Goal: Information Seeking & Learning: Learn about a topic

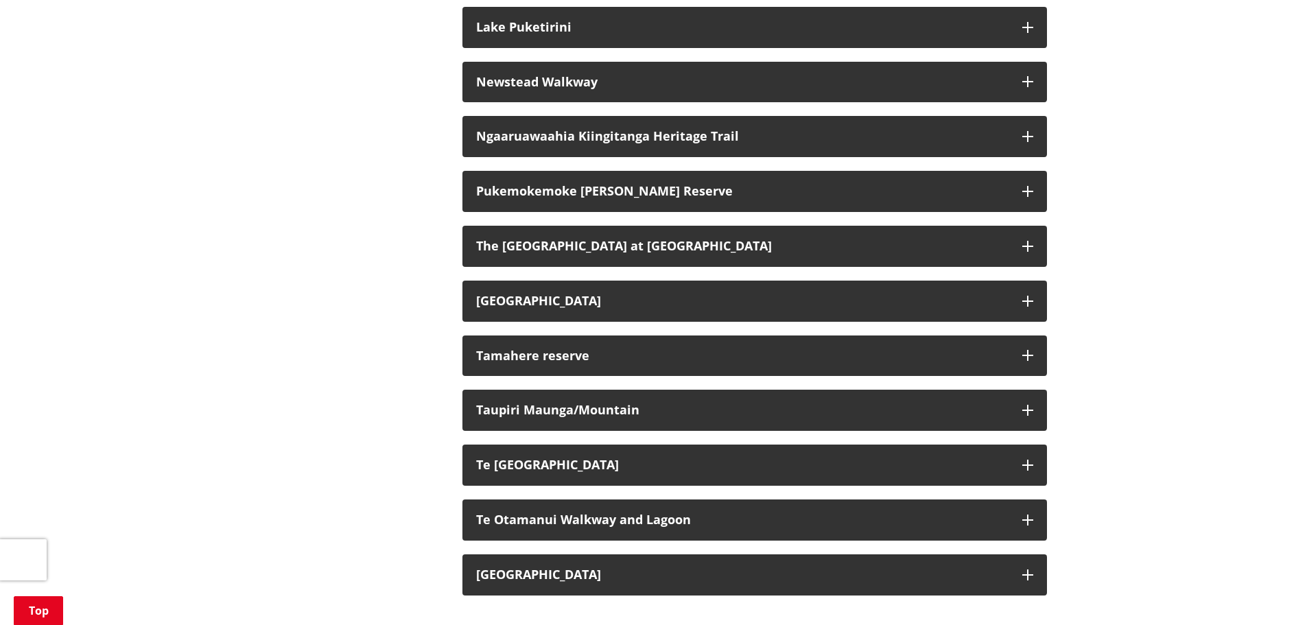
scroll to position [1441, 0]
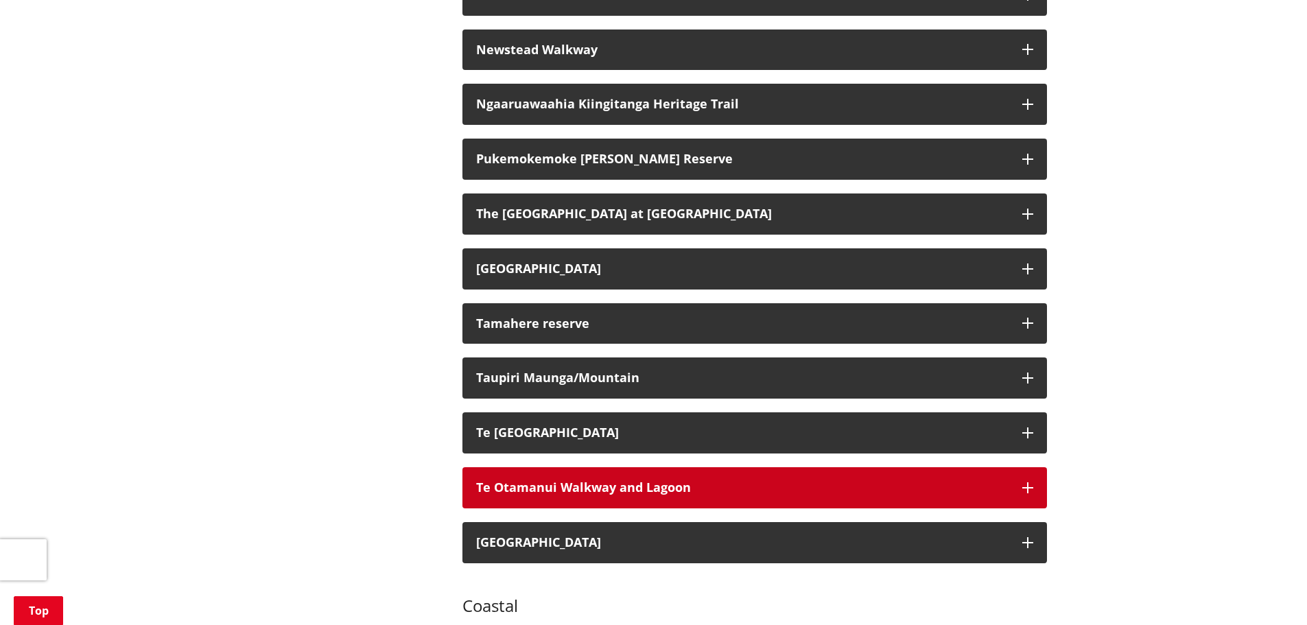
click at [517, 481] on h3 "Te Otamanui Walkway and Lagoon" at bounding box center [742, 488] width 532 height 14
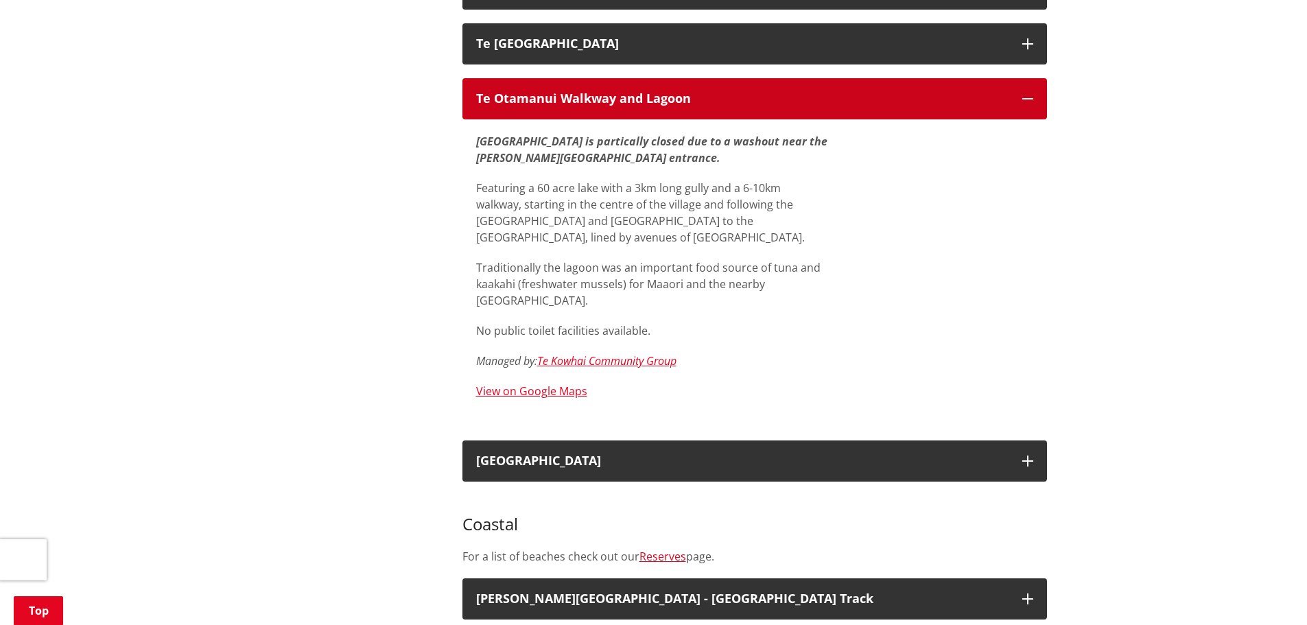
scroll to position [1578, 0]
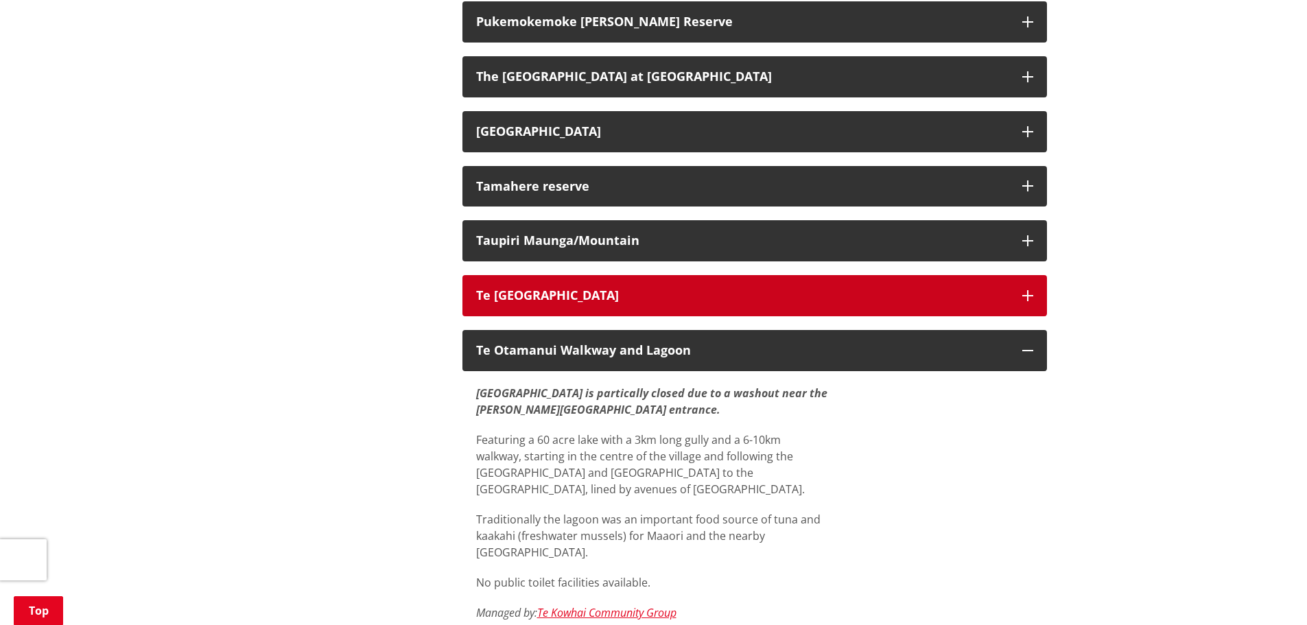
click at [586, 275] on button "Te [GEOGRAPHIC_DATA]" at bounding box center [754, 295] width 585 height 41
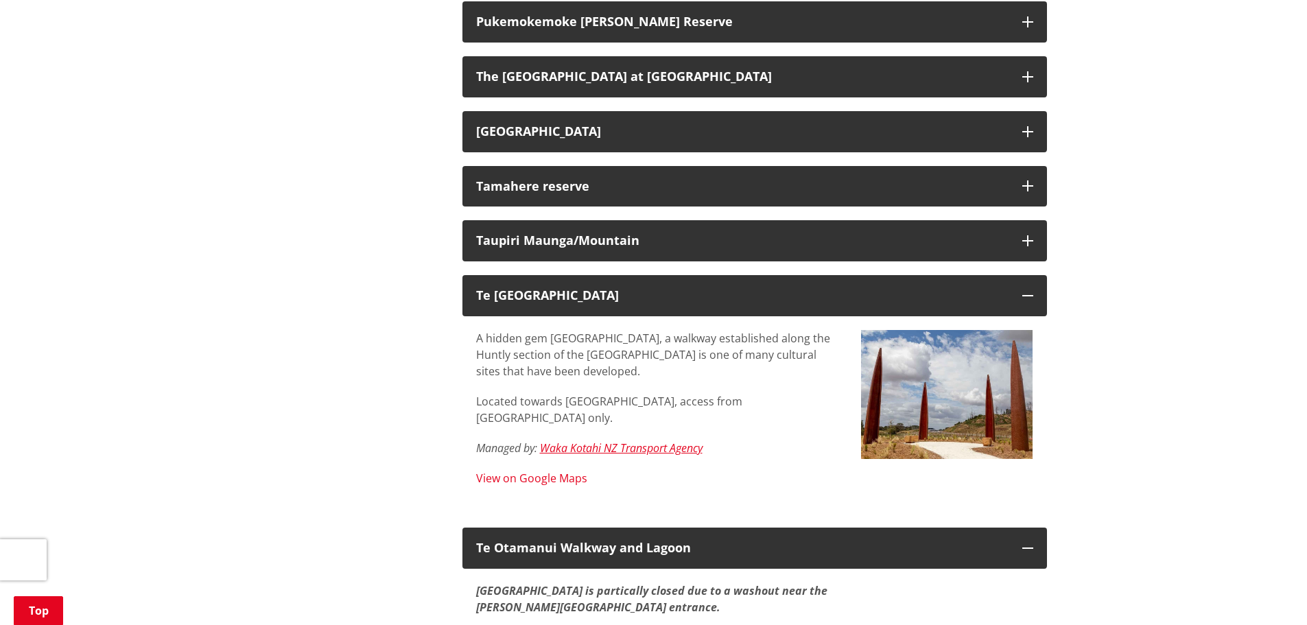
click at [556, 471] on link "View on Google Maps" at bounding box center [531, 478] width 111 height 15
drag, startPoint x: 549, startPoint y: 321, endPoint x: 633, endPoint y: 321, distance: 84.4
click at [633, 330] on p "A hidden gem [GEOGRAPHIC_DATA], a walkway established along the Huntly section …" at bounding box center [658, 354] width 364 height 49
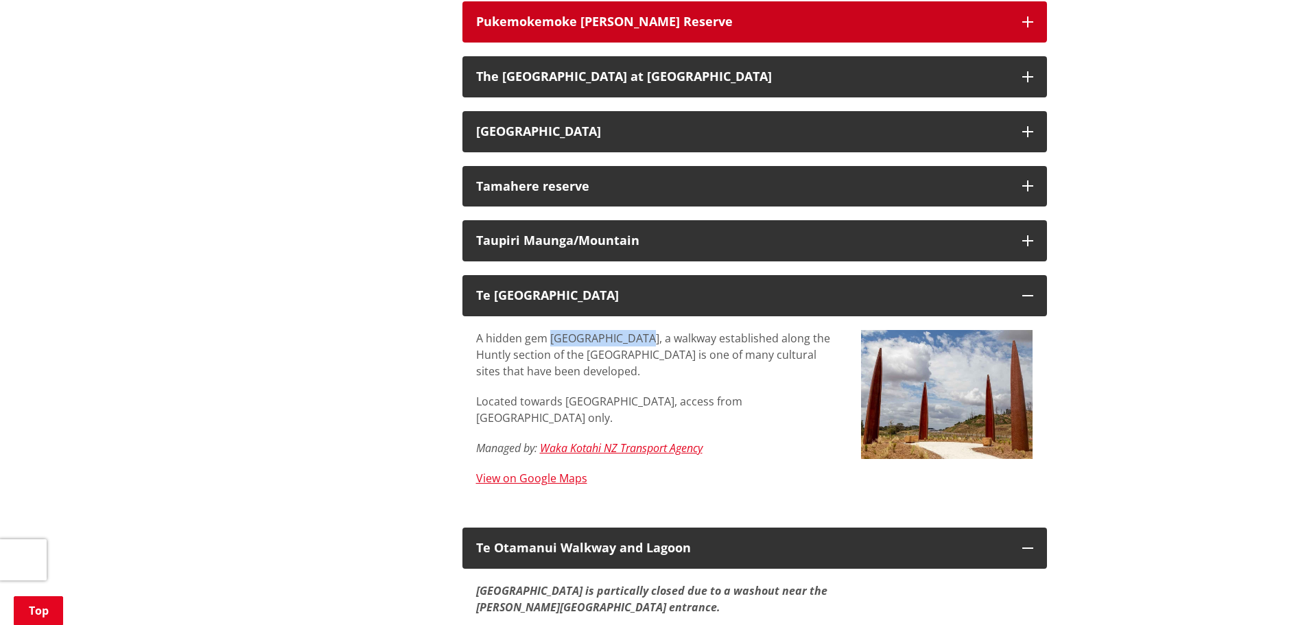
copy p "Te [GEOGRAPHIC_DATA]"
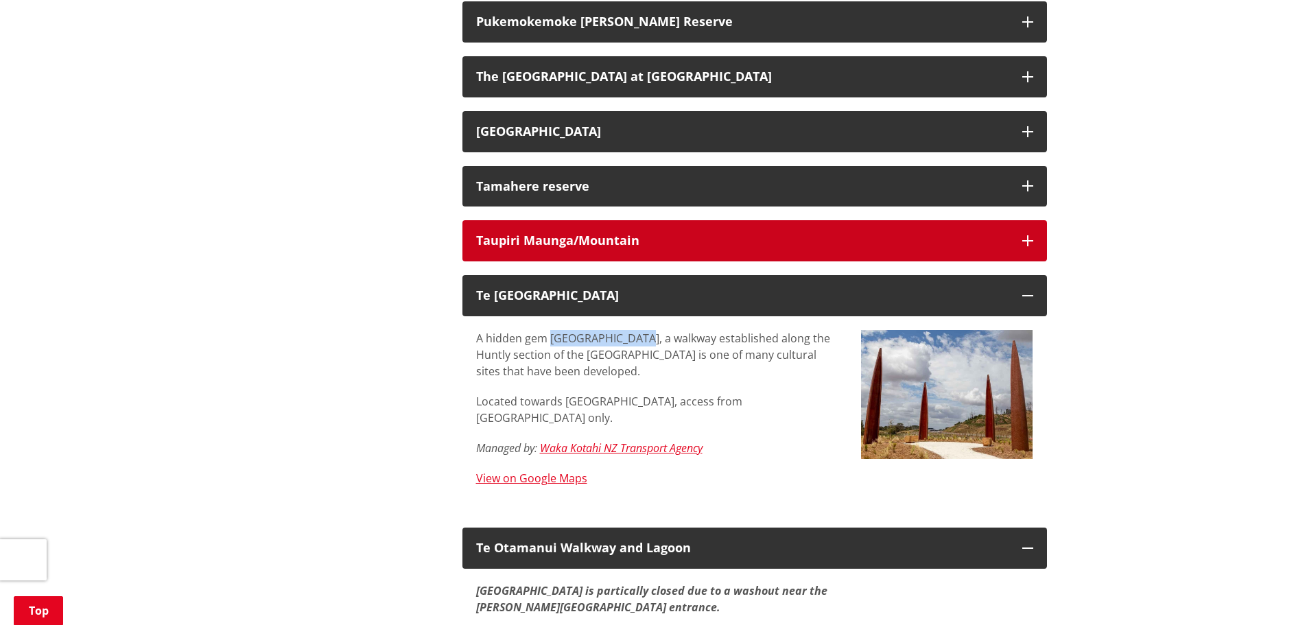
click at [644, 234] on div "Taupiri Maunga/Mountain" at bounding box center [742, 241] width 532 height 14
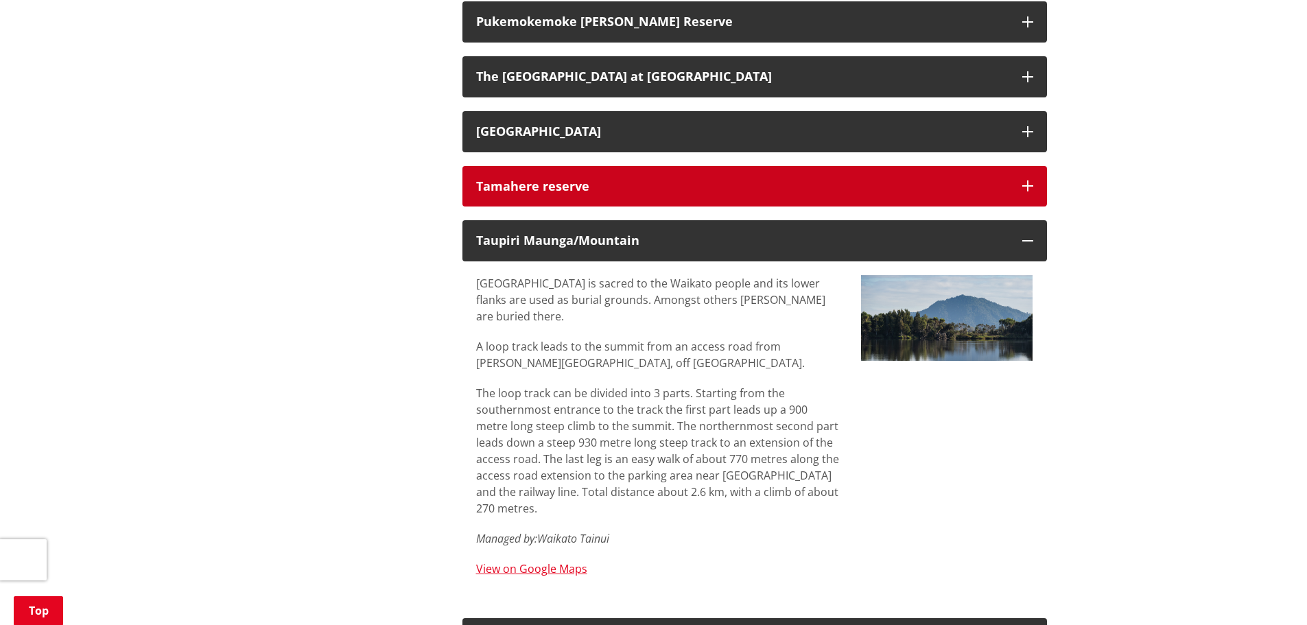
click at [650, 180] on div "Tamahere reserve" at bounding box center [742, 187] width 532 height 14
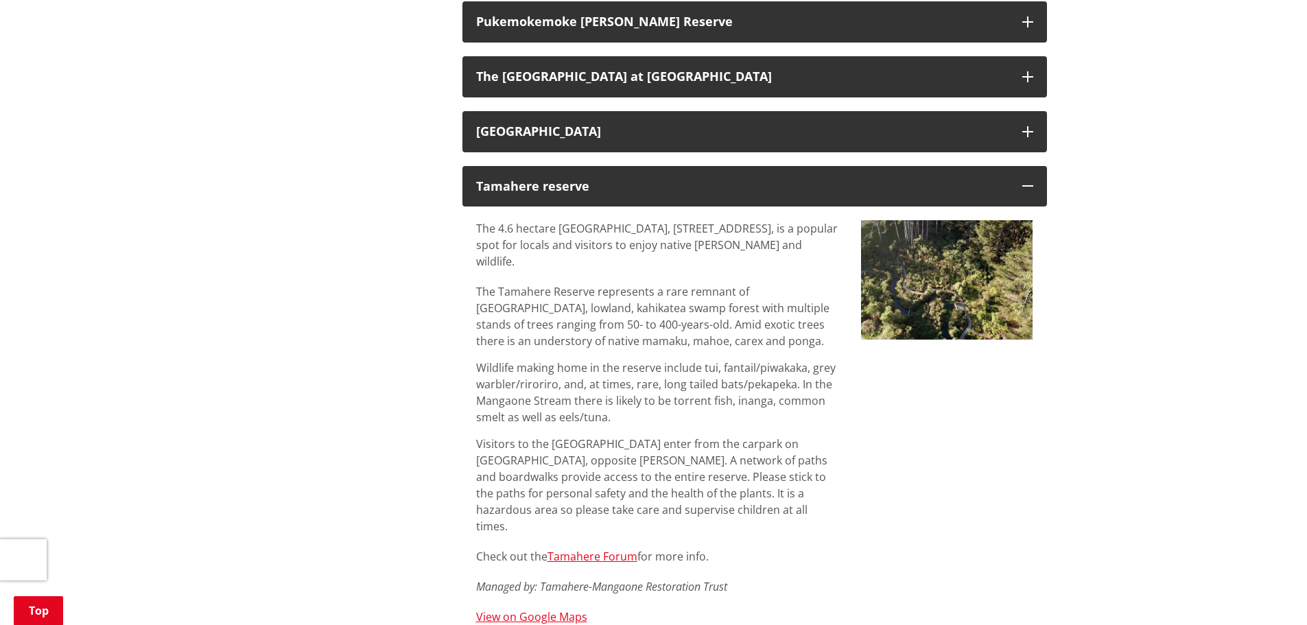
click at [945, 279] on img at bounding box center [947, 279] width 172 height 119
drag, startPoint x: 556, startPoint y: 211, endPoint x: 601, endPoint y: 301, distance: 99.7
click at [580, 220] on p "The 4.6 hectare [GEOGRAPHIC_DATA], [STREET_ADDRESS], is a popular spot for loca…" at bounding box center [658, 244] width 364 height 49
click at [572, 220] on p "The 4.6 hectare [GEOGRAPHIC_DATA], [STREET_ADDRESS], is a popular spot for loca…" at bounding box center [658, 244] width 364 height 49
drag, startPoint x: 558, startPoint y: 212, endPoint x: 653, endPoint y: 211, distance: 95.4
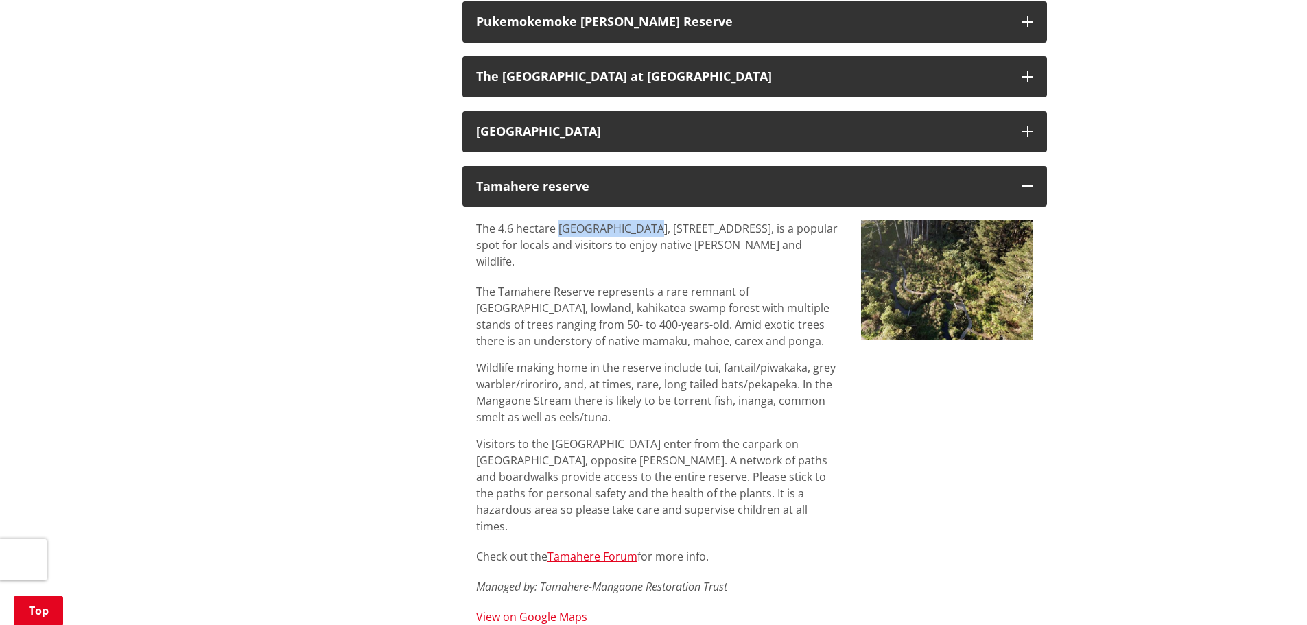
click at [653, 220] on p "The 4.6 hectare [GEOGRAPHIC_DATA], [STREET_ADDRESS], is a popular spot for loca…" at bounding box center [658, 244] width 364 height 49
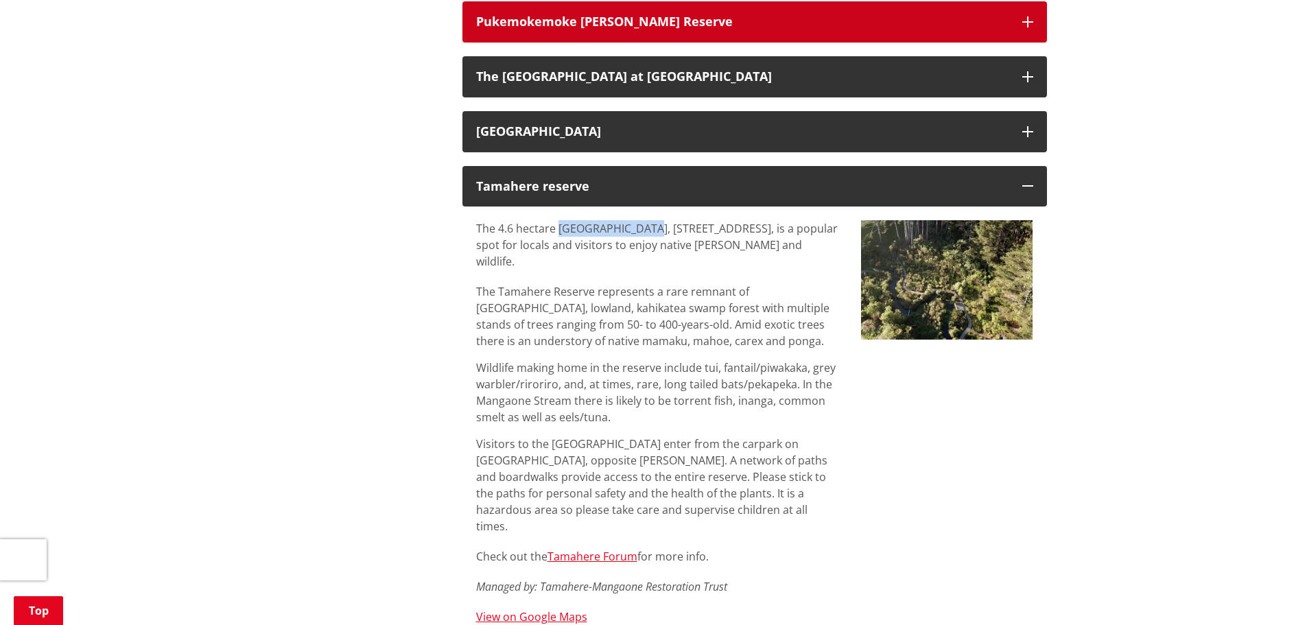
copy p "[GEOGRAPHIC_DATA]"
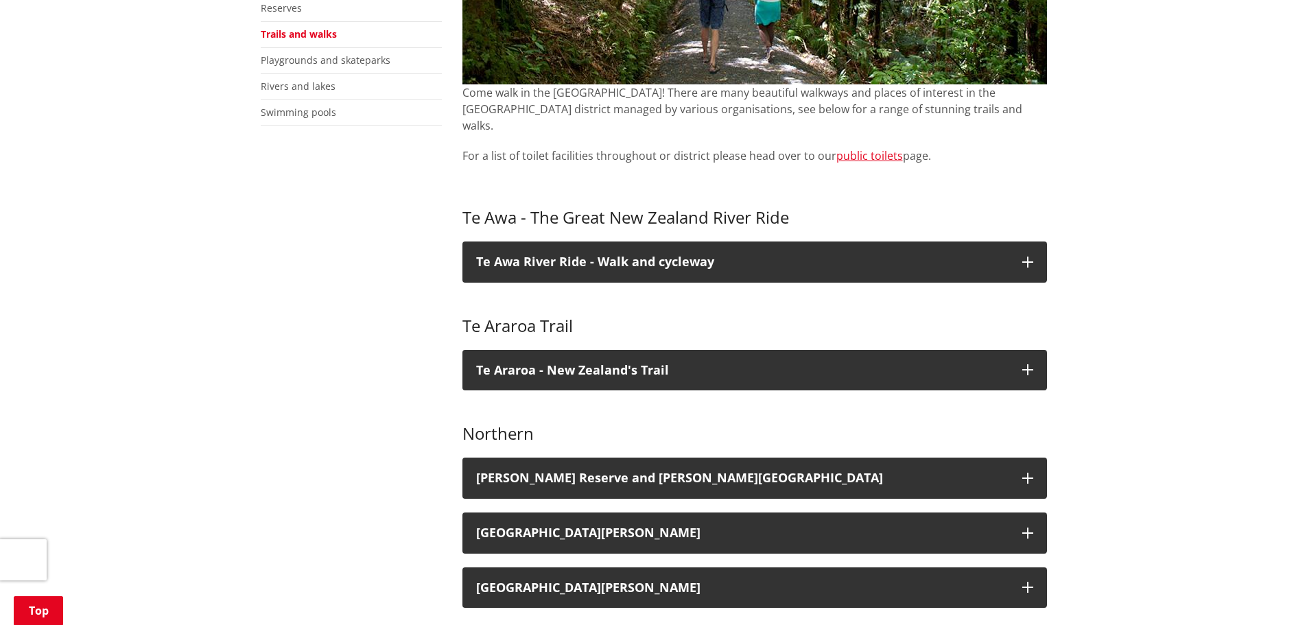
scroll to position [892, 0]
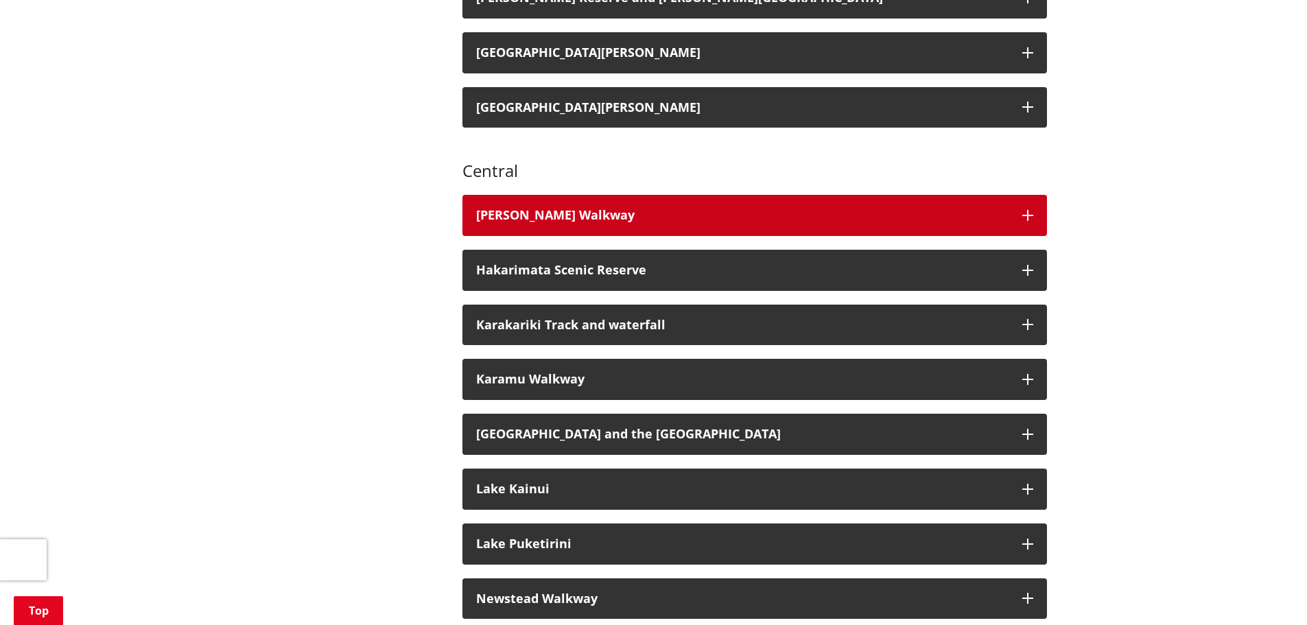
click at [558, 209] on div "[PERSON_NAME] Walkway" at bounding box center [742, 216] width 532 height 14
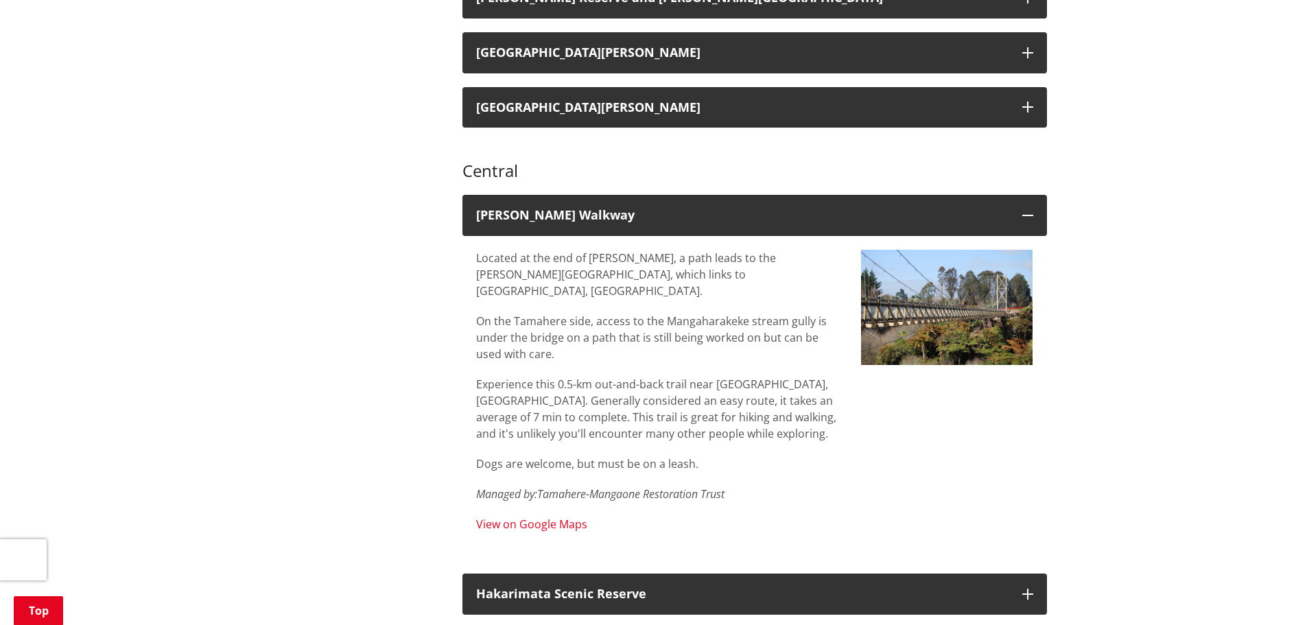
click at [554, 517] on link "View on Google Maps" at bounding box center [531, 524] width 111 height 15
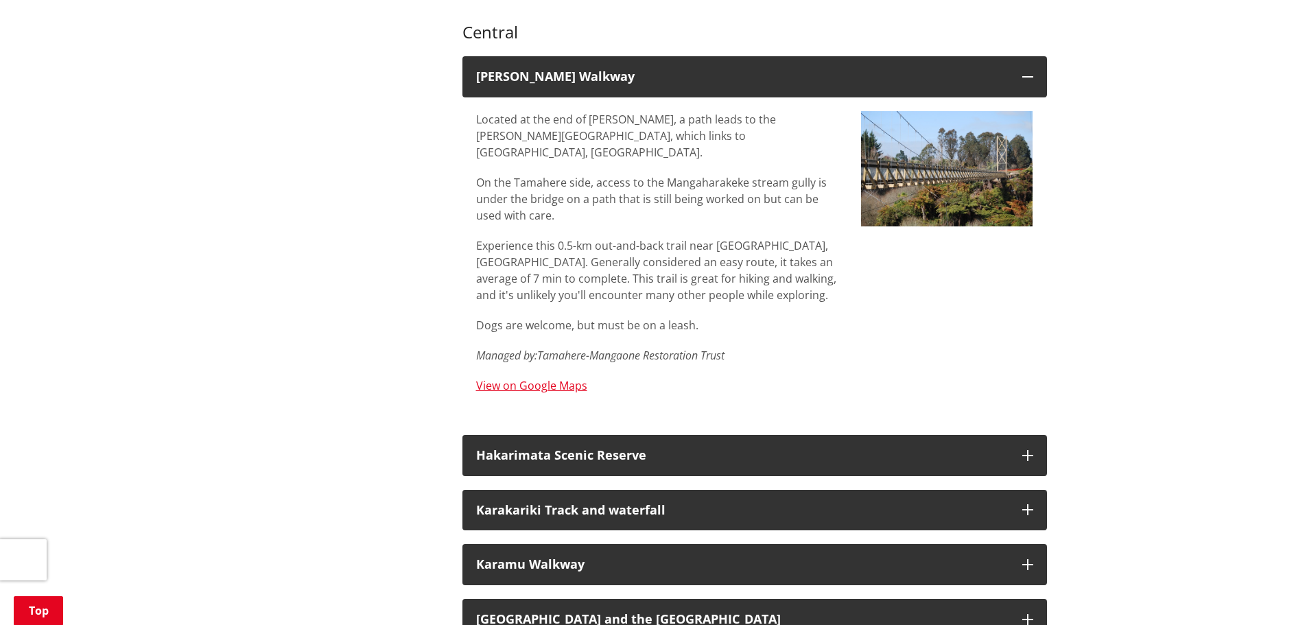
scroll to position [1098, 0]
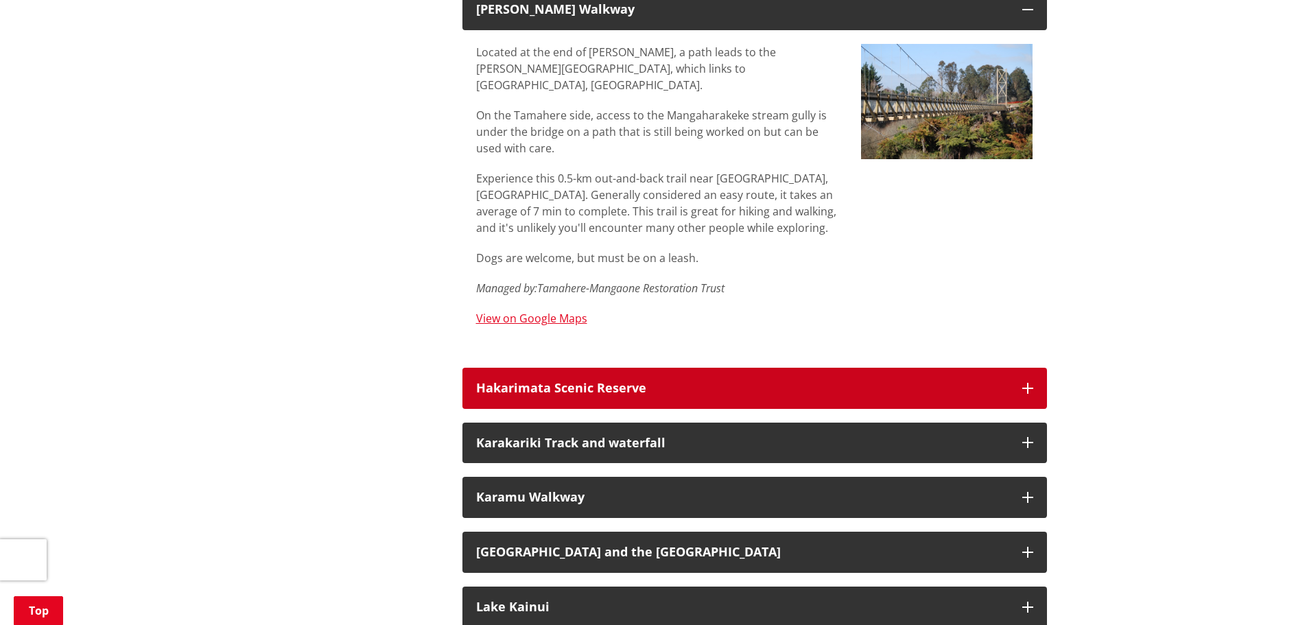
click at [596, 381] on h3 "Hakarimata Scenic Reserve" at bounding box center [742, 388] width 532 height 14
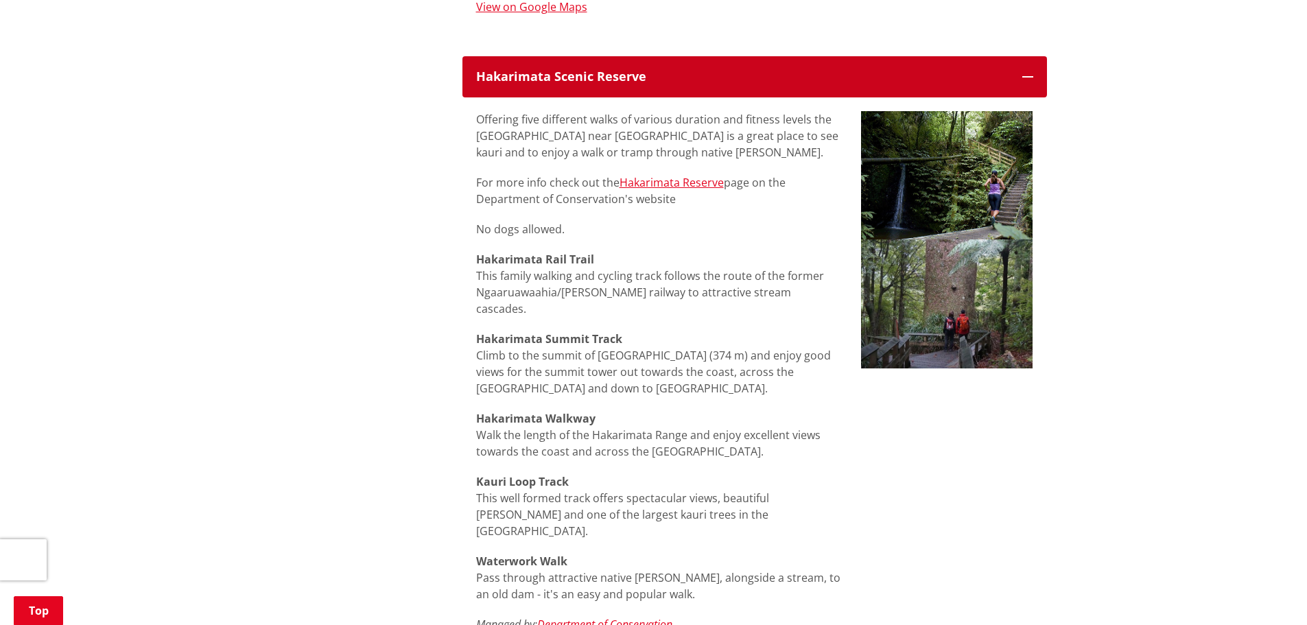
scroll to position [1441, 0]
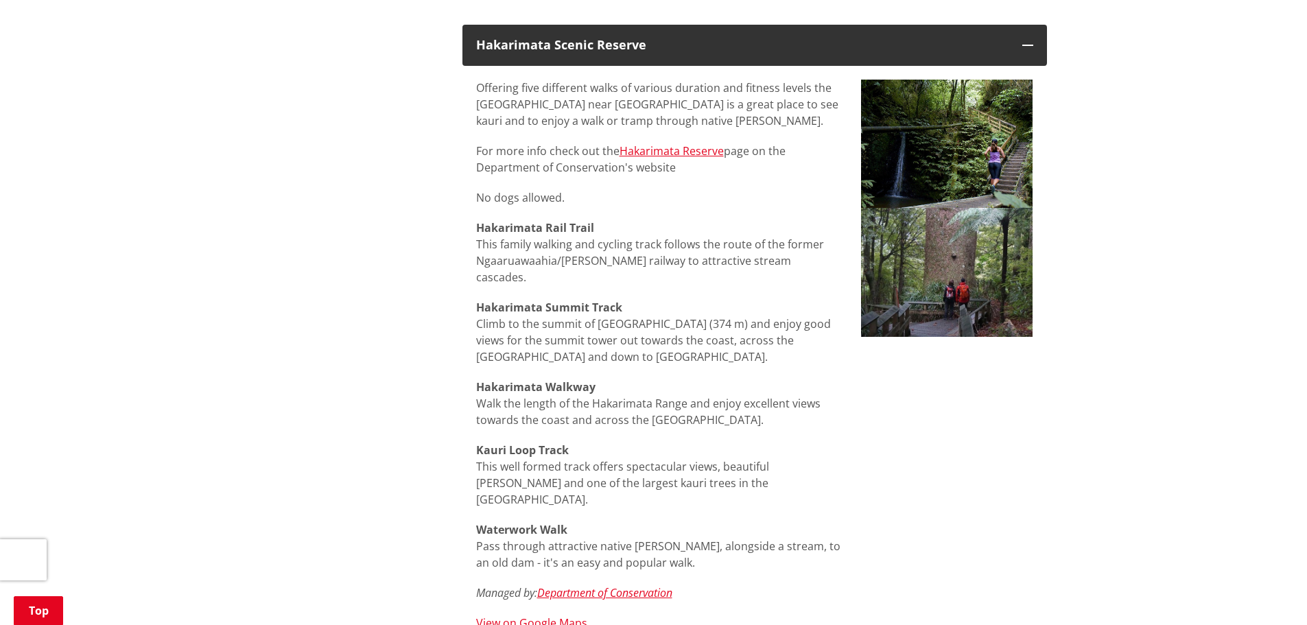
click at [504, 522] on strong "Waterwork Walk" at bounding box center [521, 529] width 91 height 15
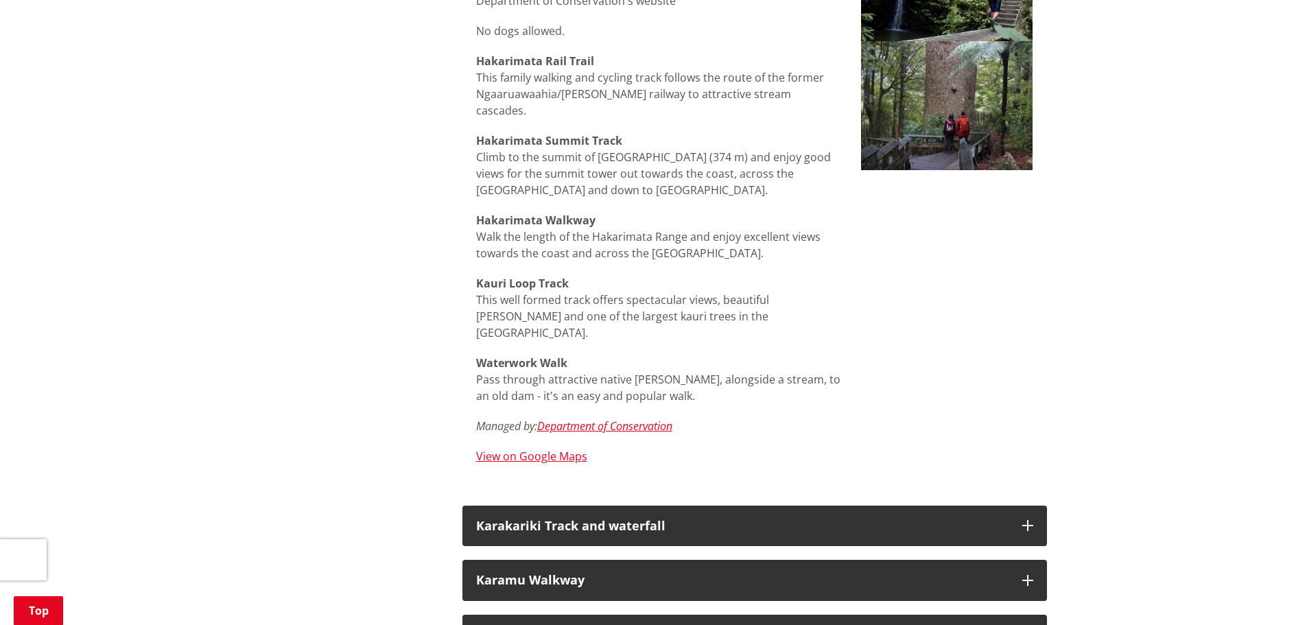
scroll to position [1921, 0]
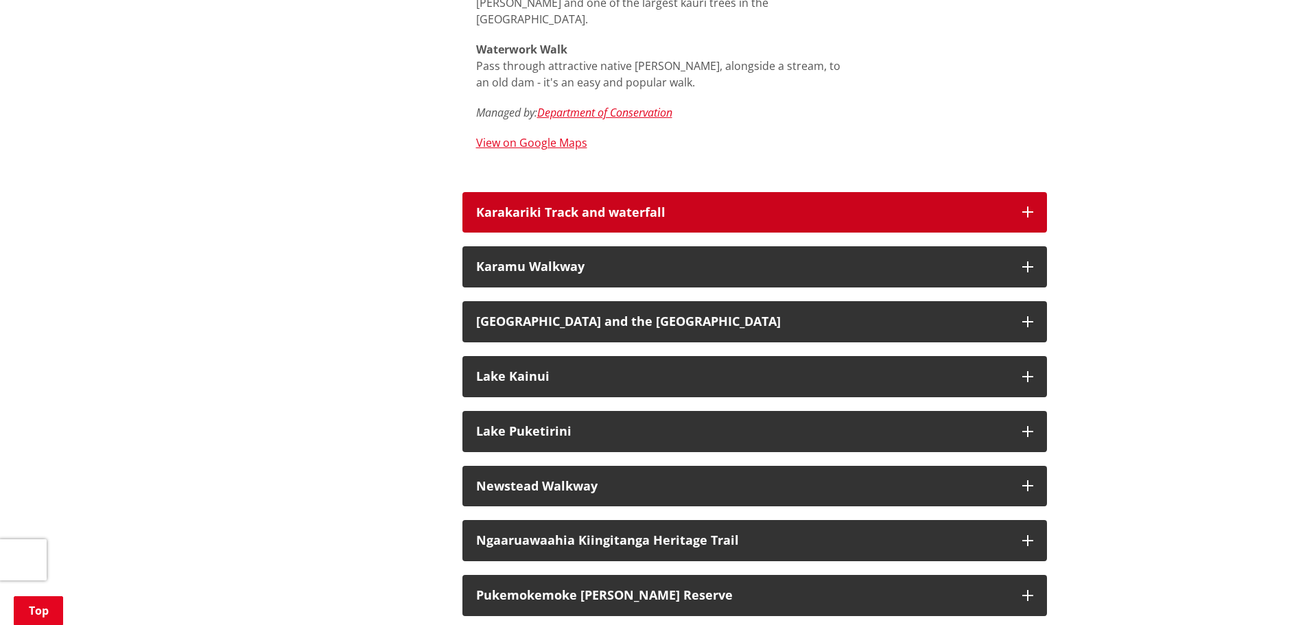
click at [544, 206] on h3 "Karakariki Track and waterfall" at bounding box center [742, 213] width 532 height 14
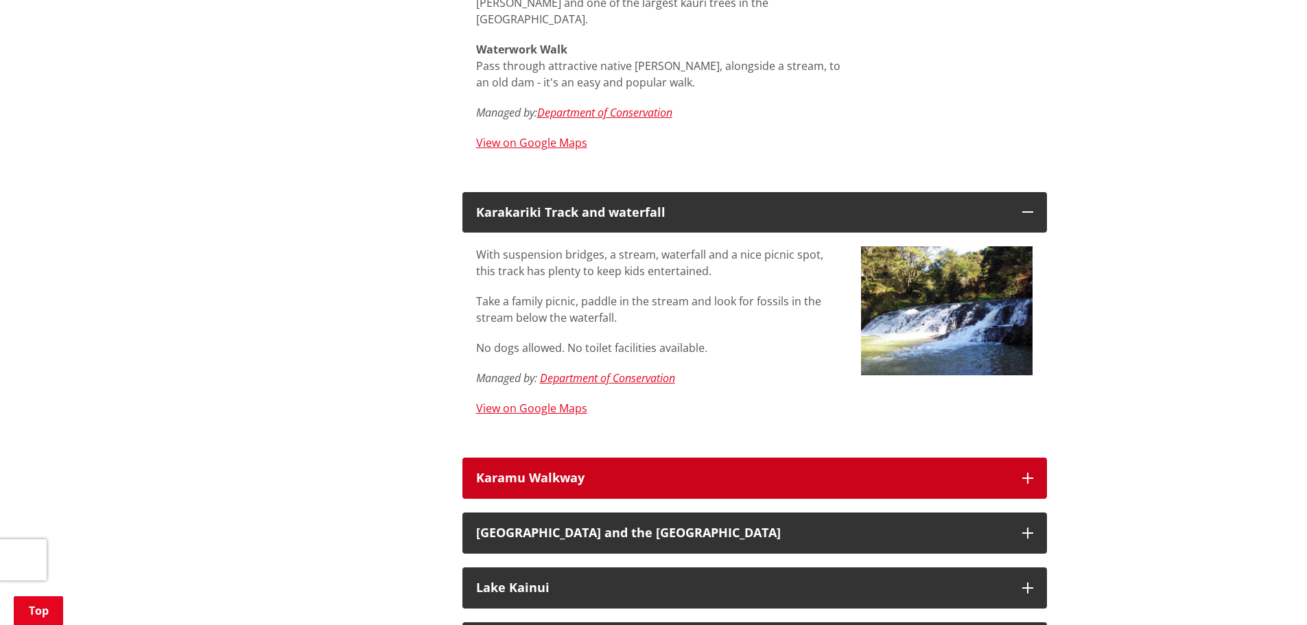
click at [577, 458] on button "Karamu Walkway" at bounding box center [754, 478] width 585 height 41
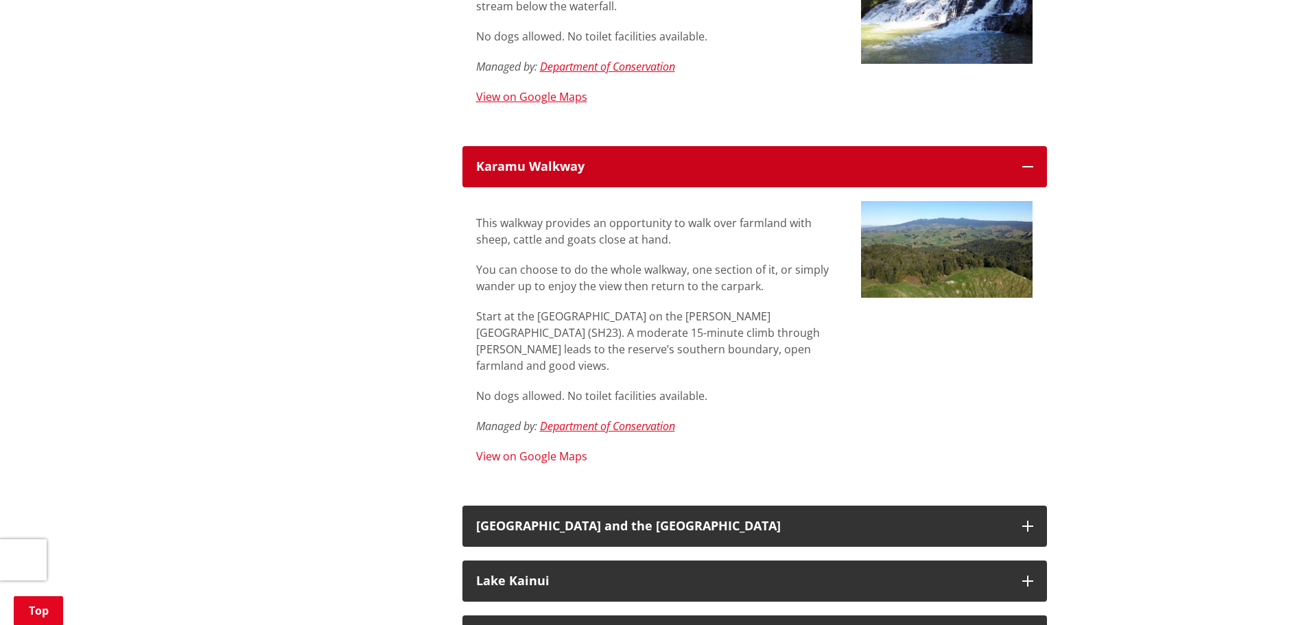
scroll to position [2264, 0]
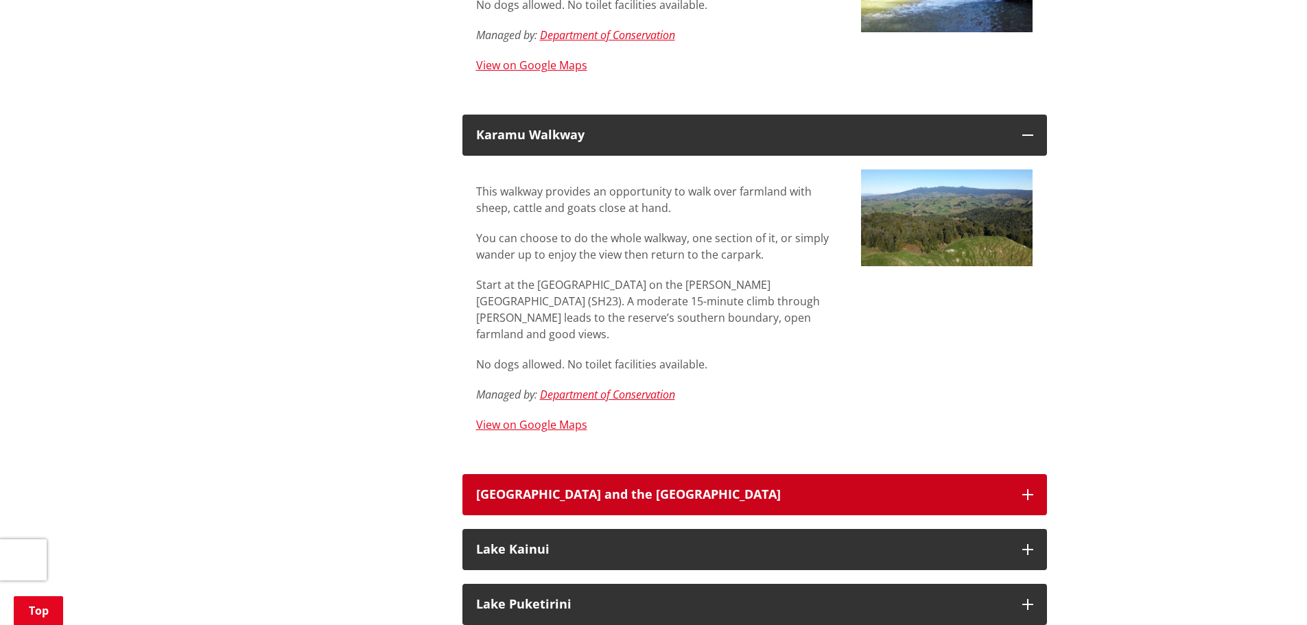
click at [594, 488] on h3 "[GEOGRAPHIC_DATA] and the [GEOGRAPHIC_DATA]" at bounding box center [742, 495] width 532 height 14
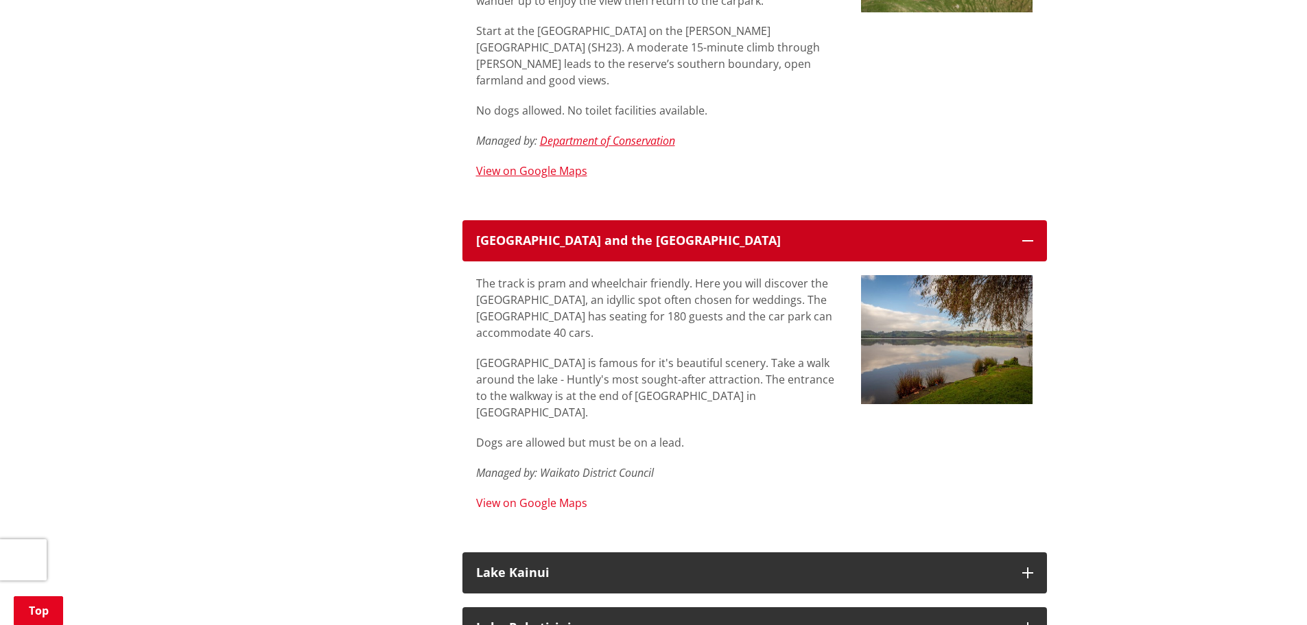
scroll to position [2539, 0]
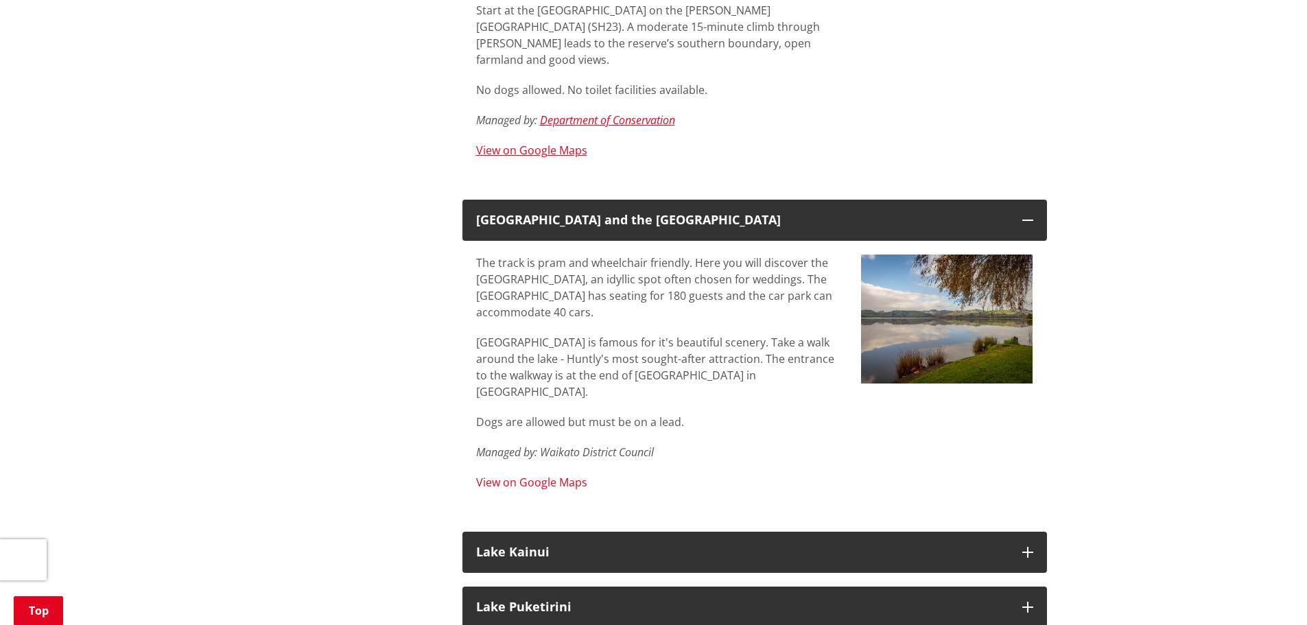
click at [548, 475] on link "View on Google Maps" at bounding box center [531, 482] width 111 height 15
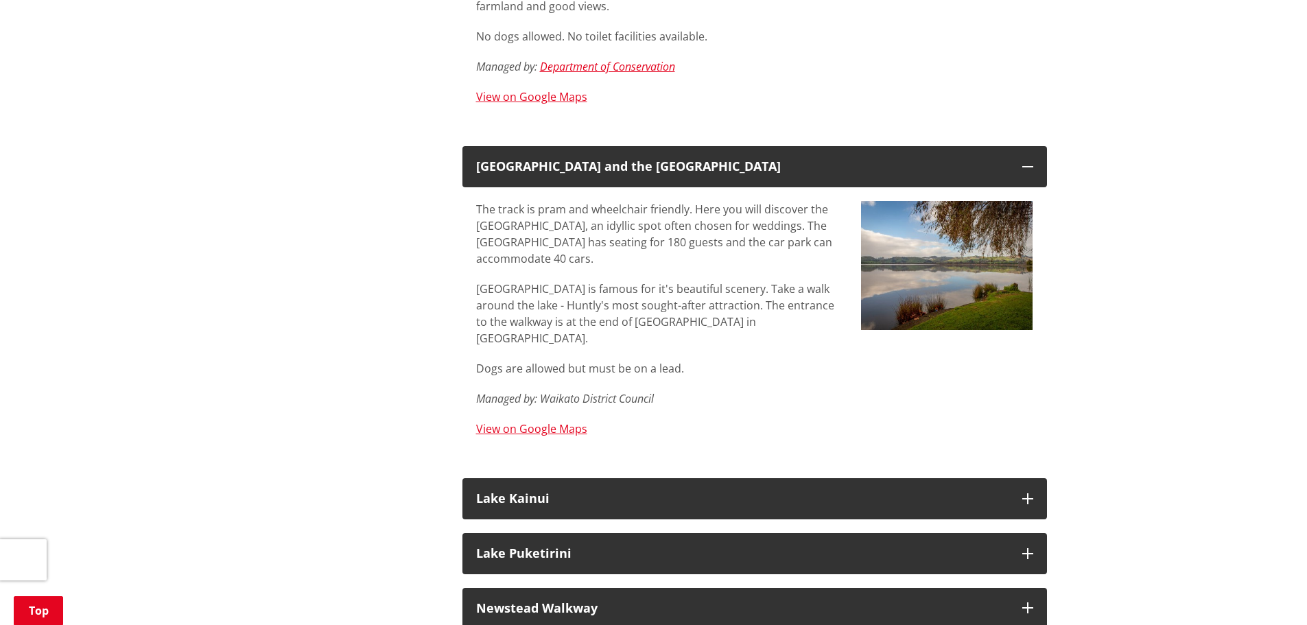
scroll to position [2676, 0]
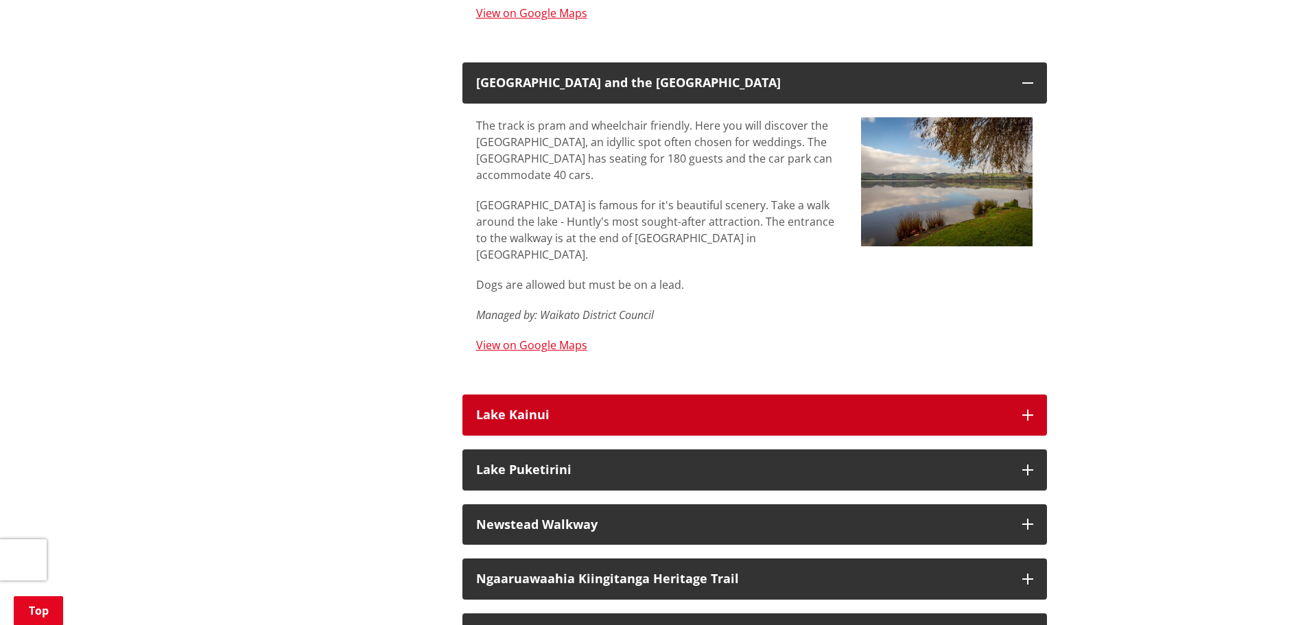
click at [590, 408] on h3 "Lake Kainui" at bounding box center [742, 415] width 532 height 14
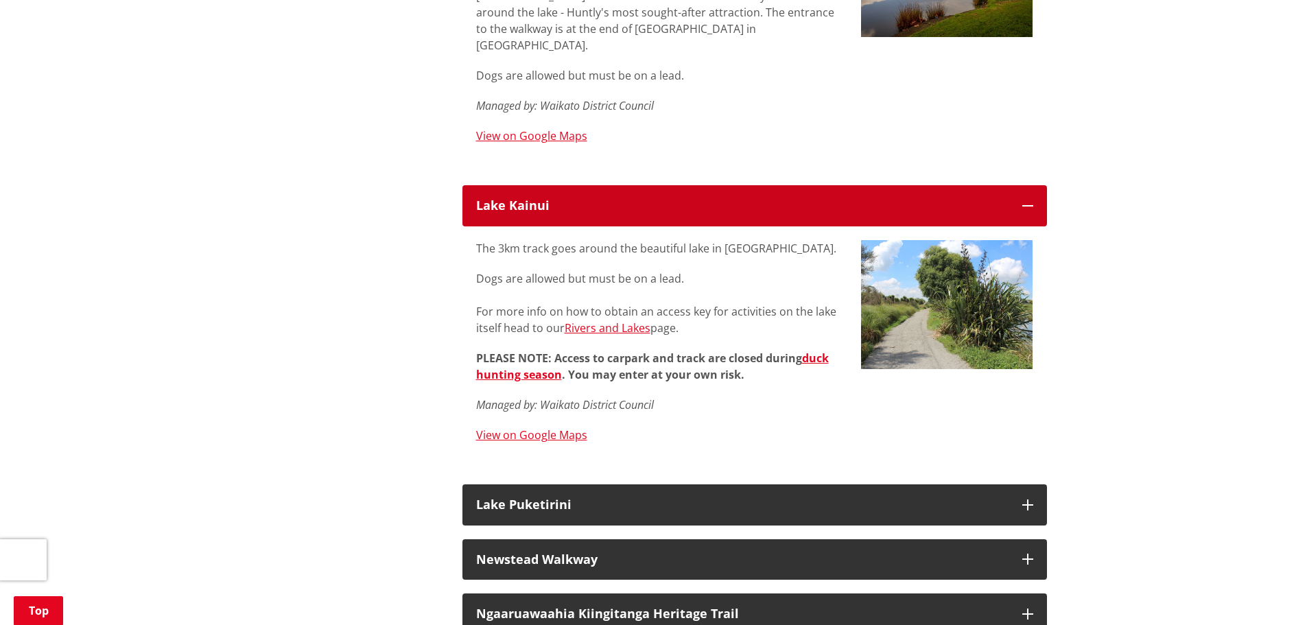
scroll to position [3088, 0]
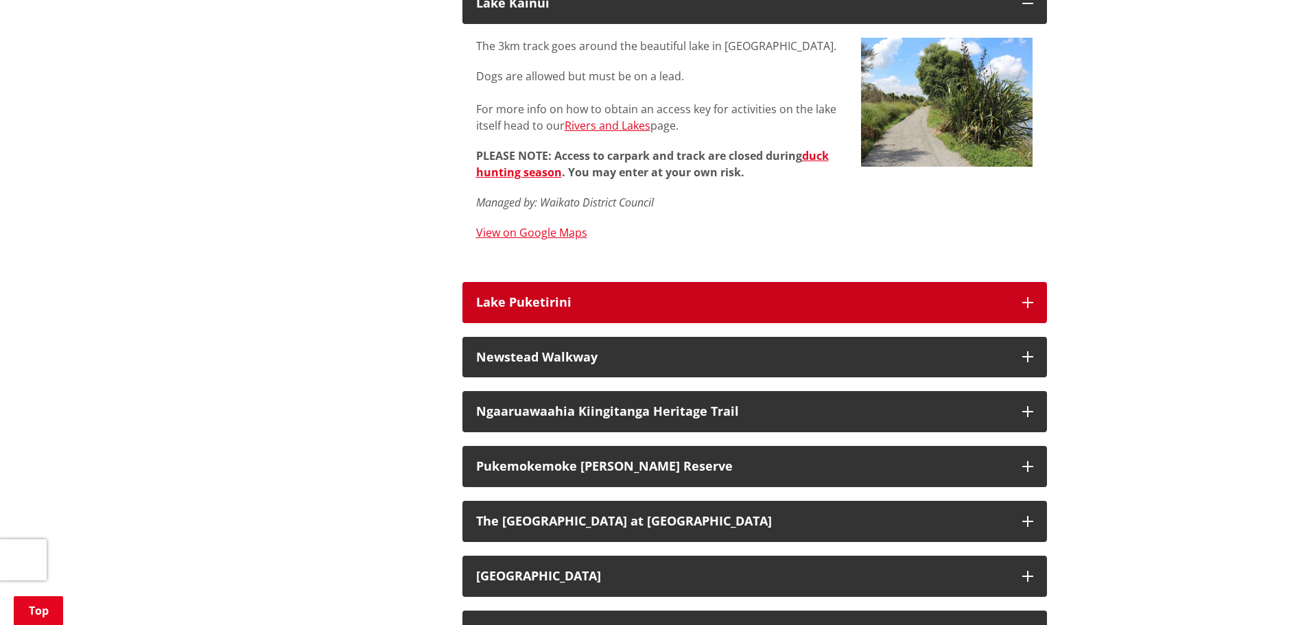
click at [585, 282] on button "Lake Puketirini" at bounding box center [754, 302] width 585 height 41
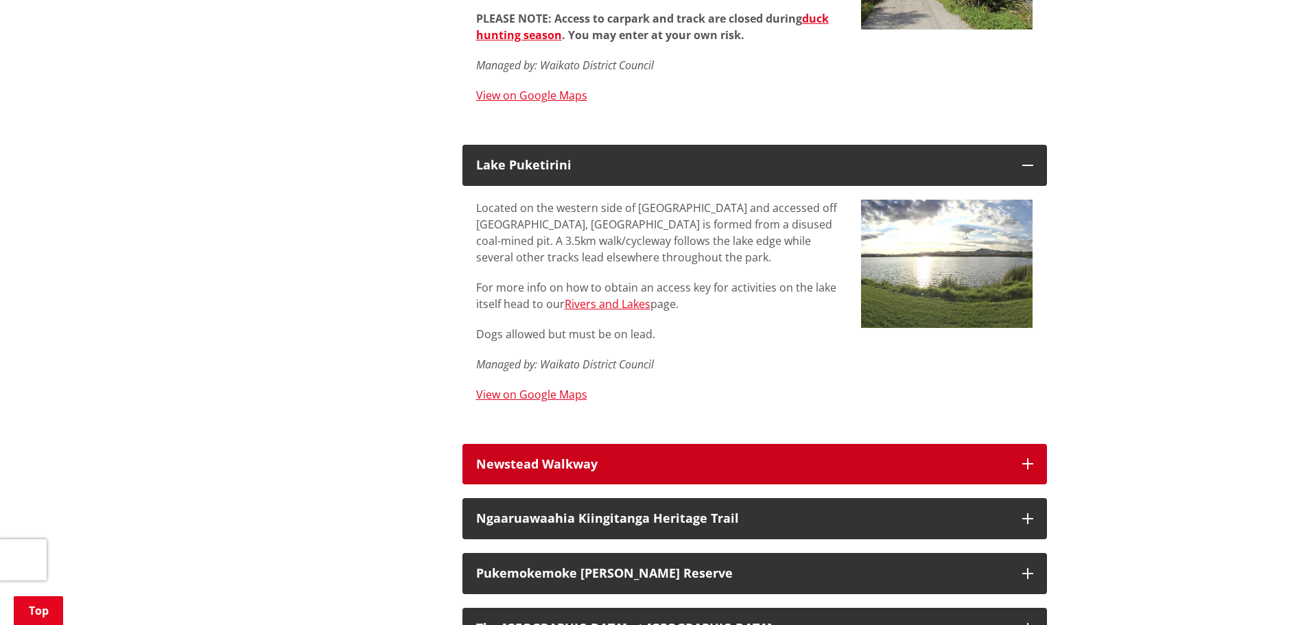
click at [584, 458] on h3 "Newstead Walkway" at bounding box center [742, 465] width 532 height 14
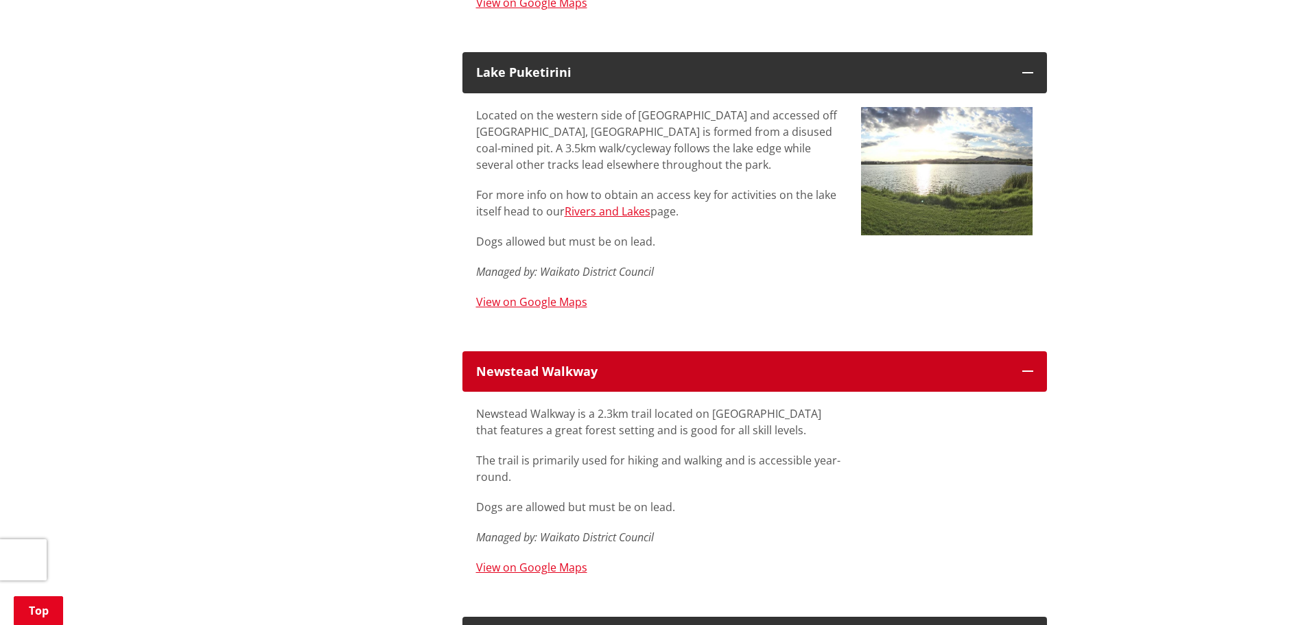
scroll to position [3431, 0]
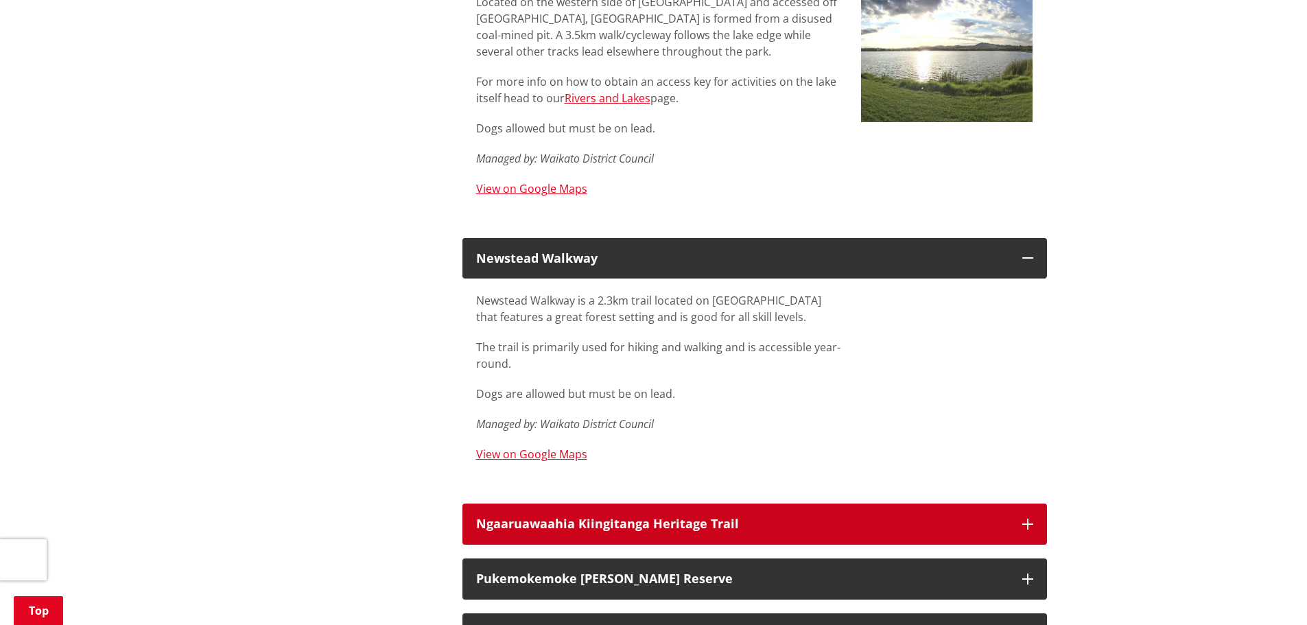
click at [667, 517] on h3 "Ngaaruawaahia Kiingitanga Heritage Trail" at bounding box center [742, 524] width 532 height 14
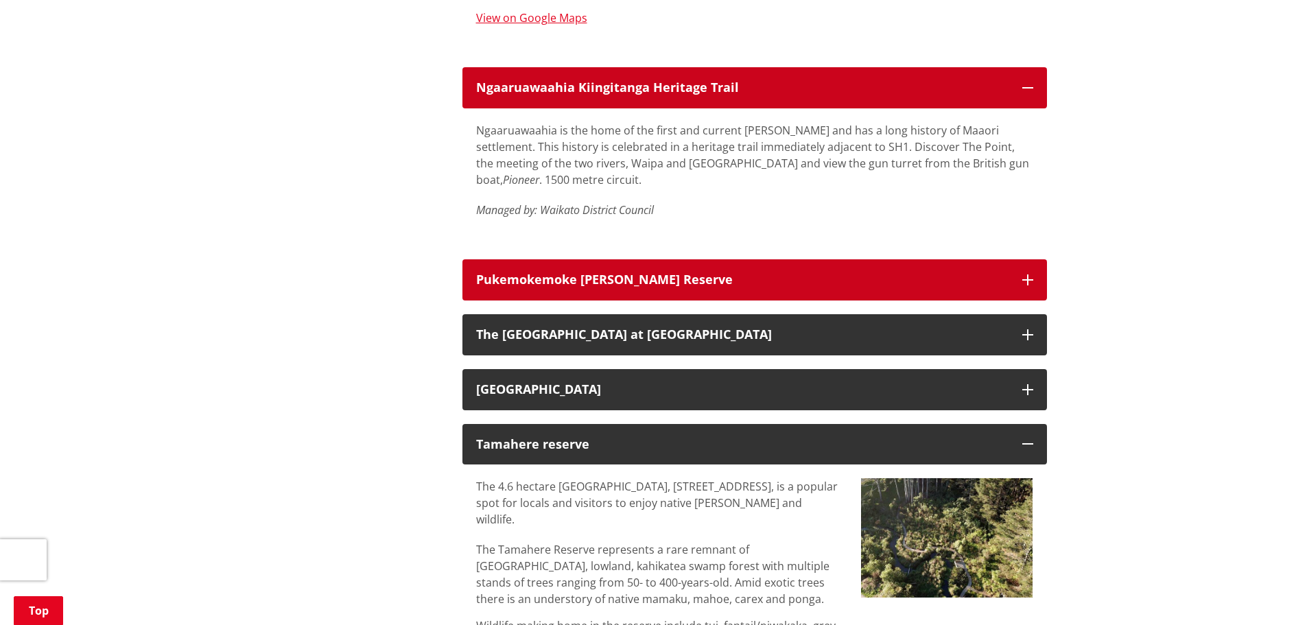
scroll to position [3842, 0]
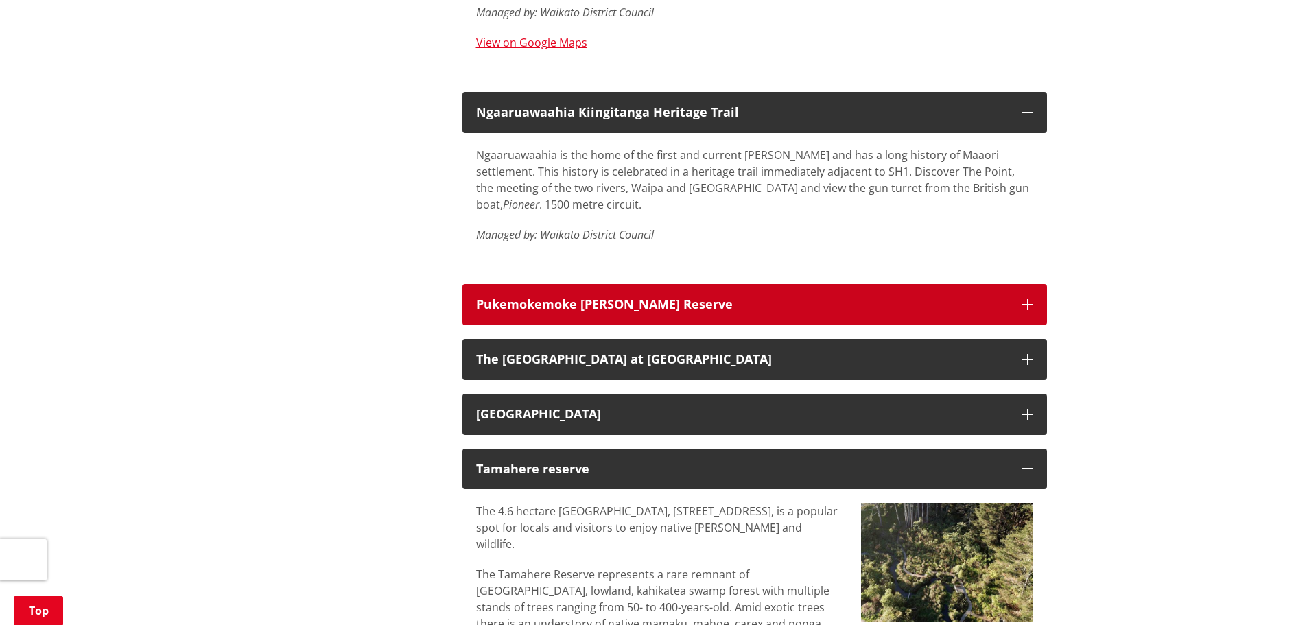
click at [614, 298] on h3 "Pukemokemoke [PERSON_NAME] Reserve" at bounding box center [742, 305] width 532 height 14
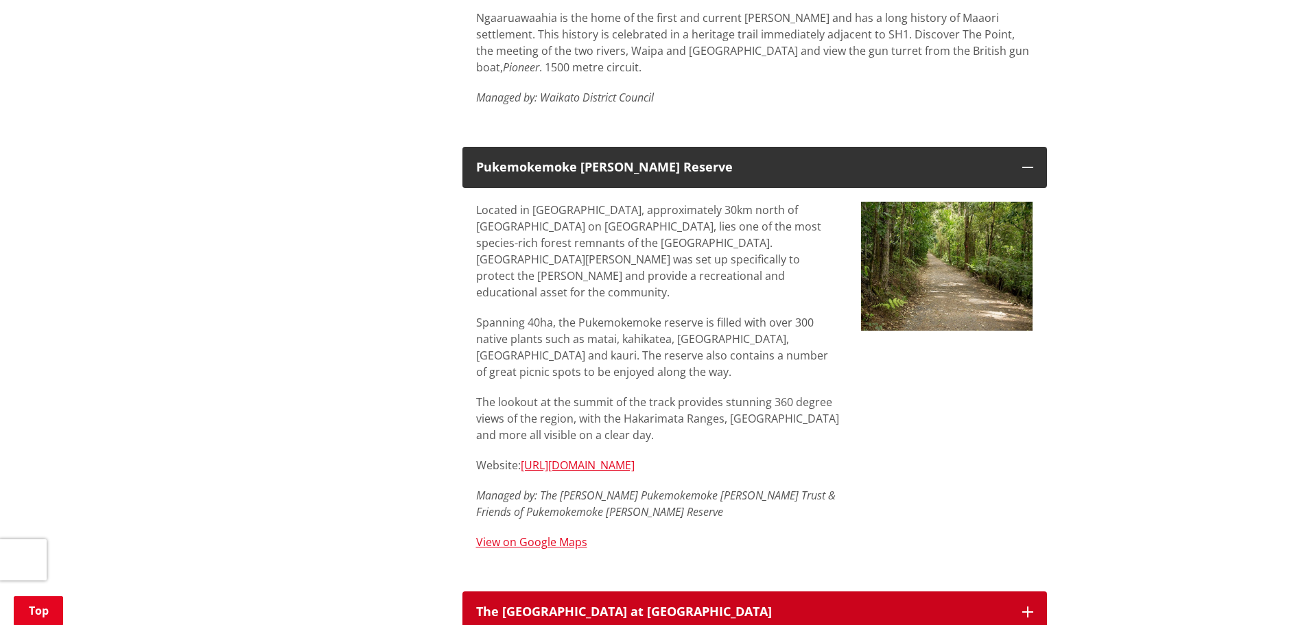
click at [576, 605] on div "The [GEOGRAPHIC_DATA] at [GEOGRAPHIC_DATA]" at bounding box center [742, 612] width 532 height 14
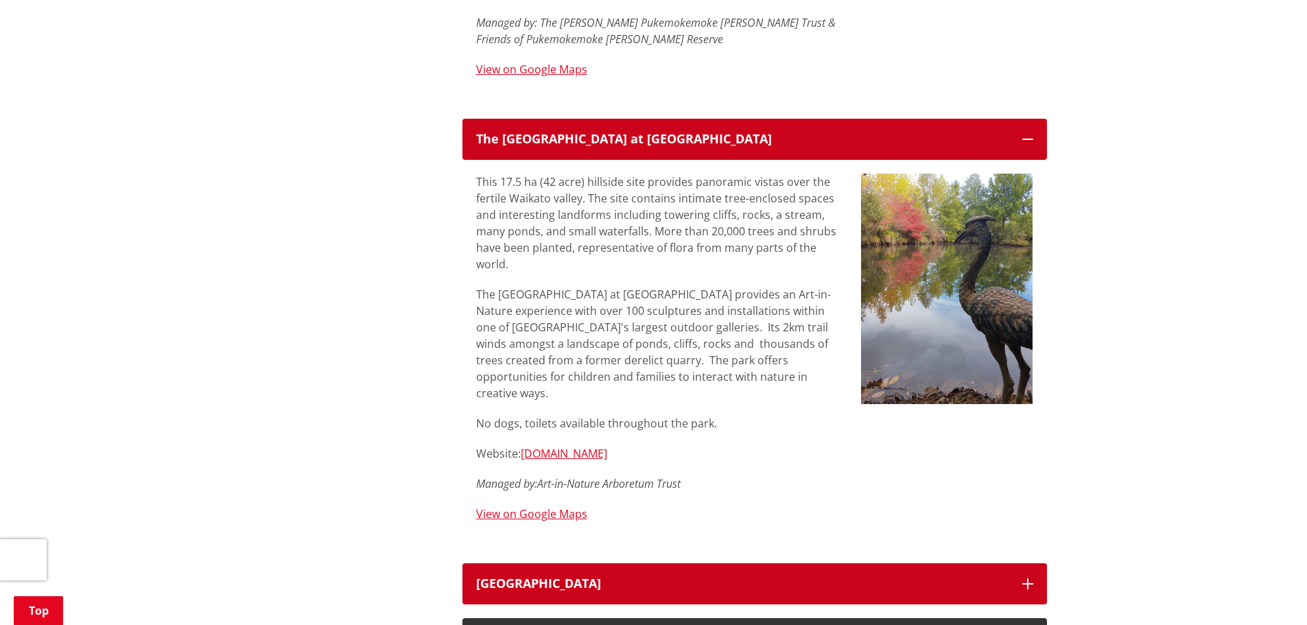
scroll to position [4528, 0]
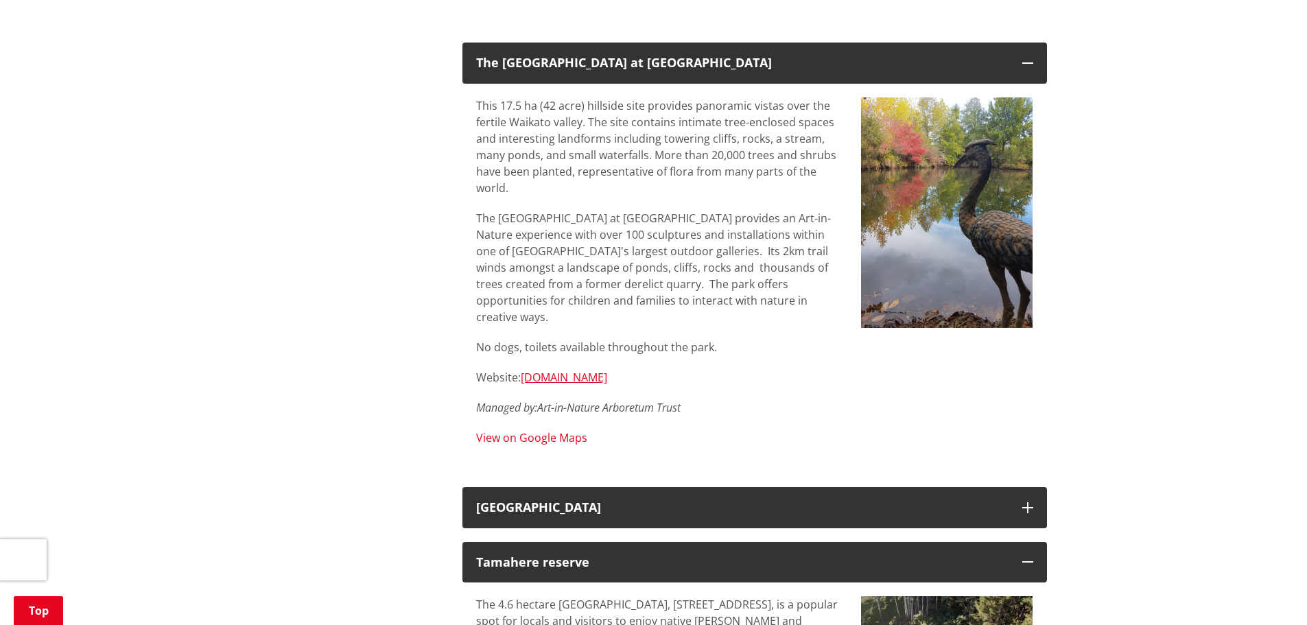
click at [522, 430] on link "View on Google Maps" at bounding box center [531, 437] width 111 height 15
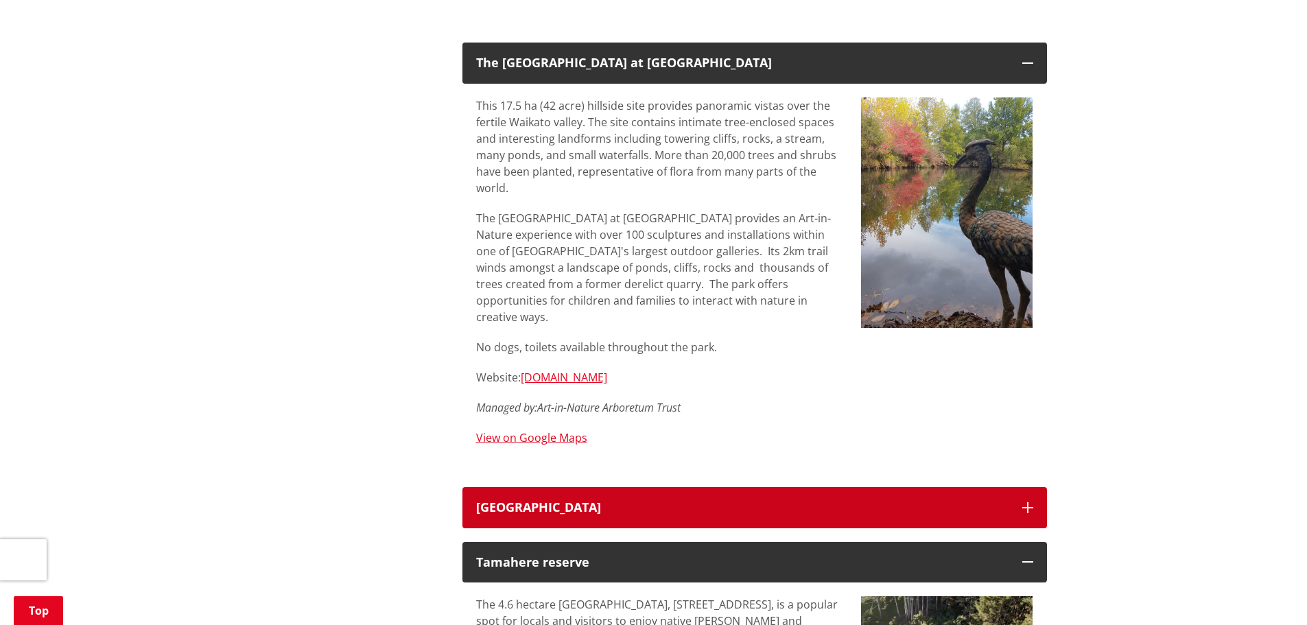
click at [623, 487] on button "[GEOGRAPHIC_DATA]" at bounding box center [754, 507] width 585 height 41
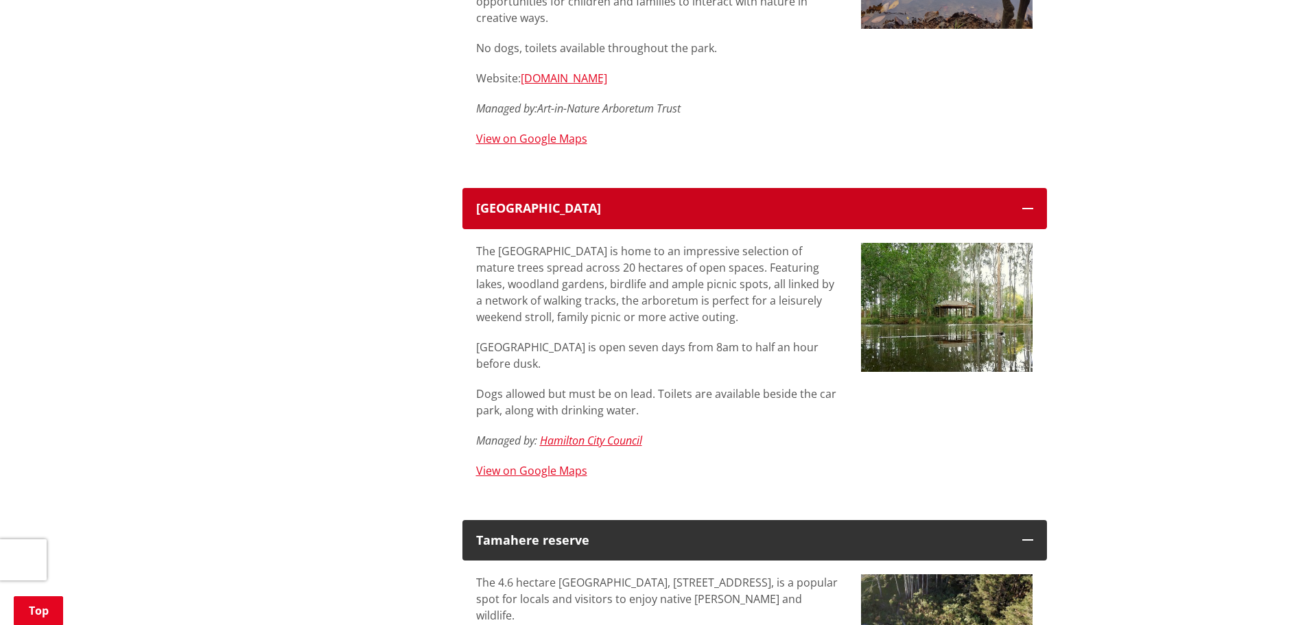
scroll to position [4734, 0]
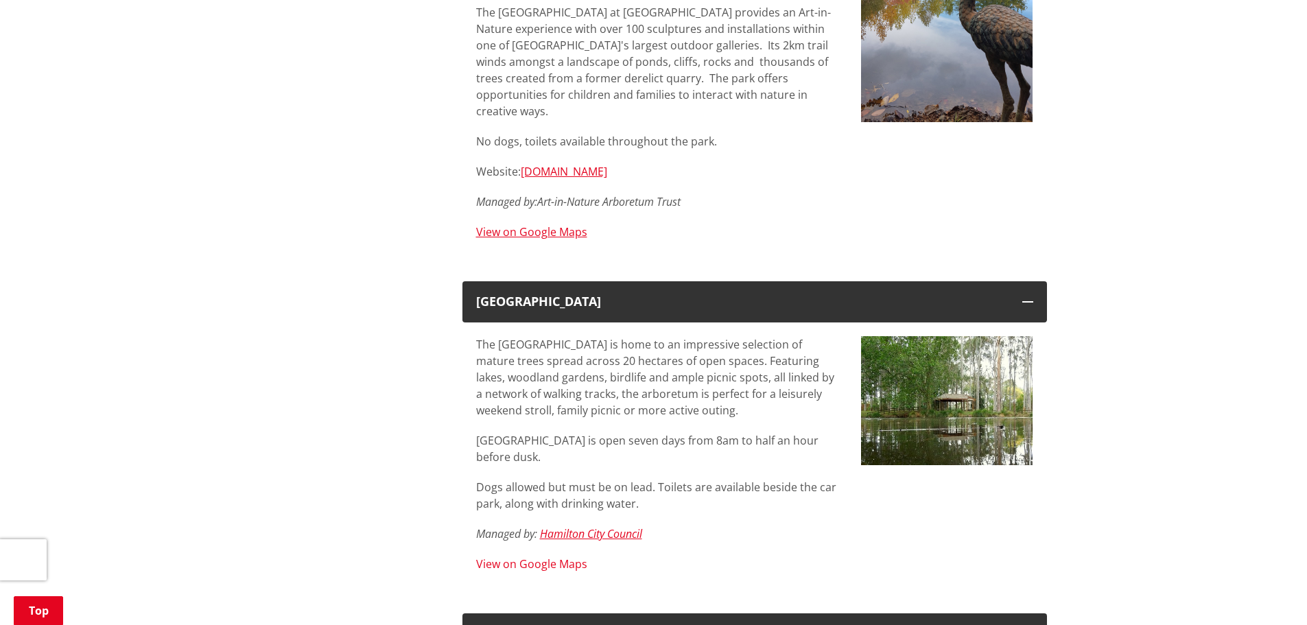
click at [513, 556] on link "View on Google Maps" at bounding box center [531, 563] width 111 height 15
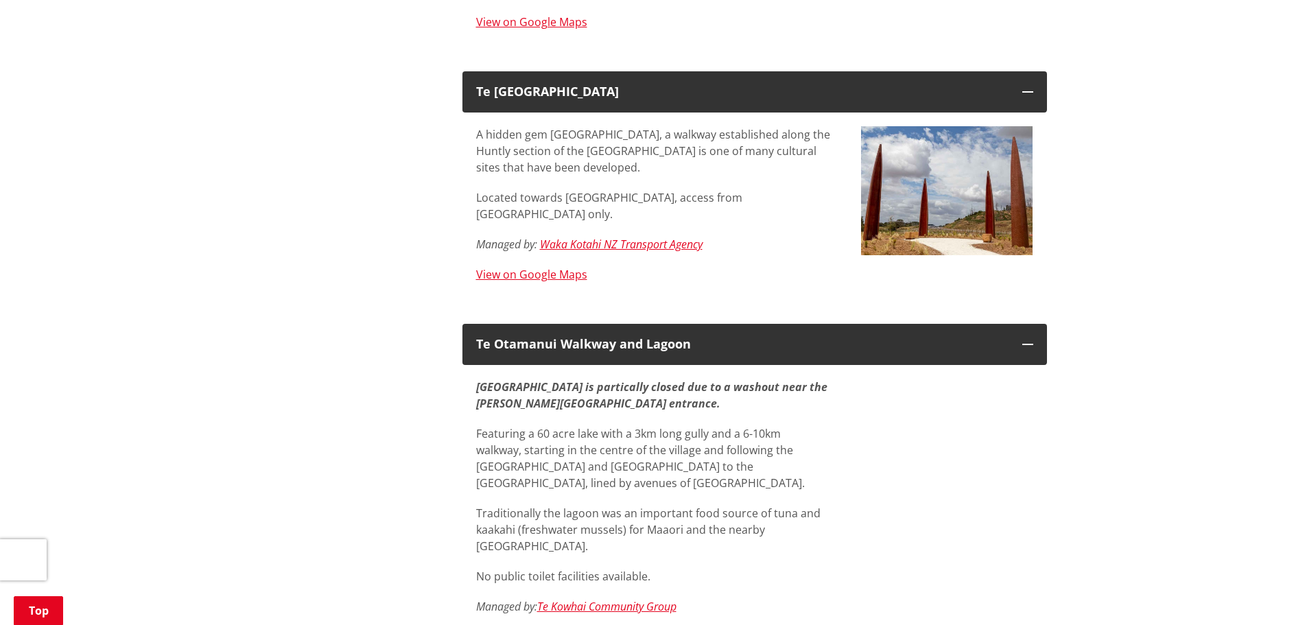
scroll to position [6175, 0]
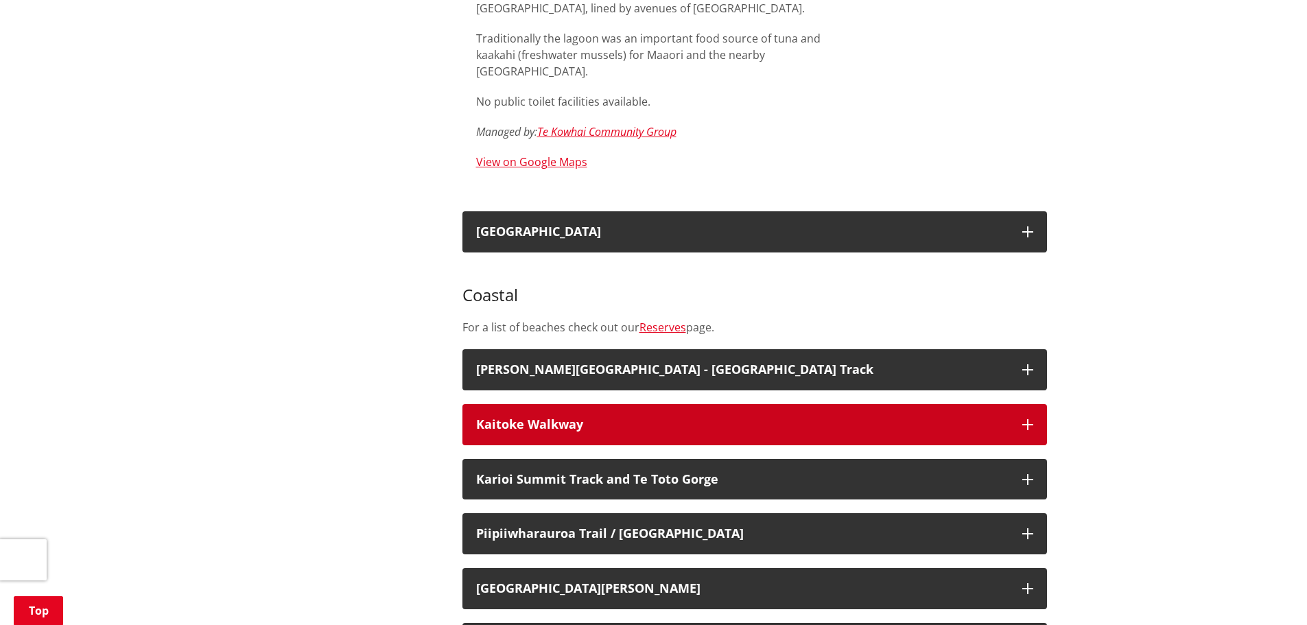
scroll to position [6656, 0]
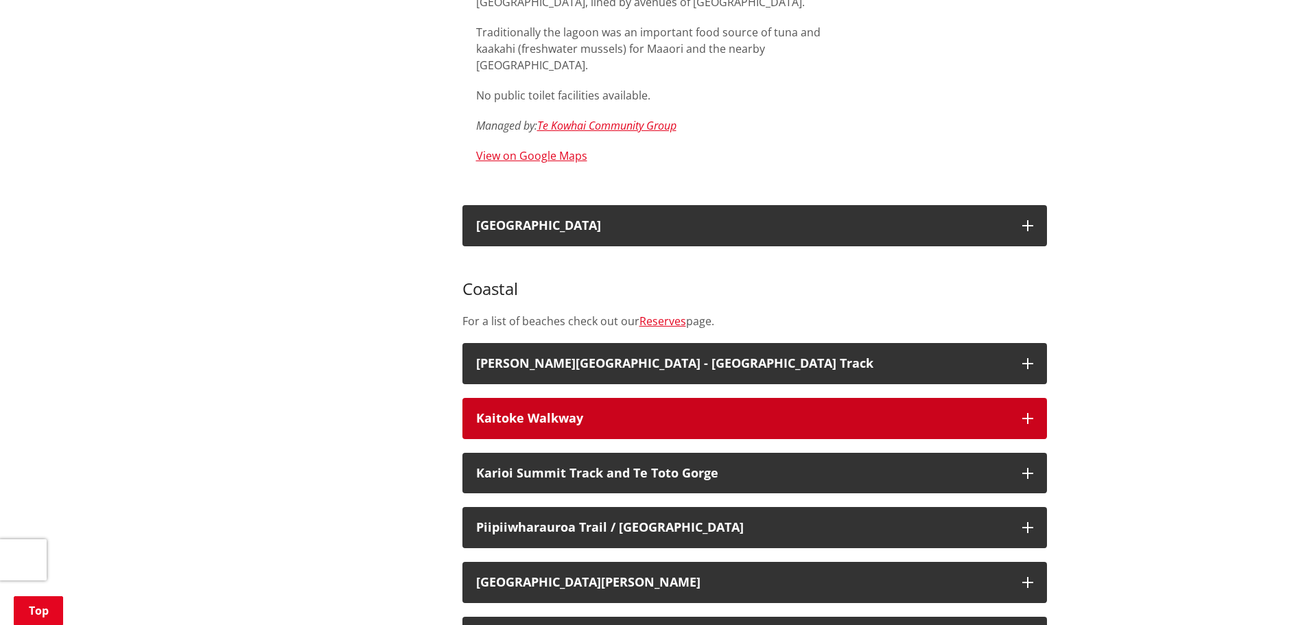
click at [748, 412] on div "Kaitoke Walkway" at bounding box center [742, 419] width 532 height 14
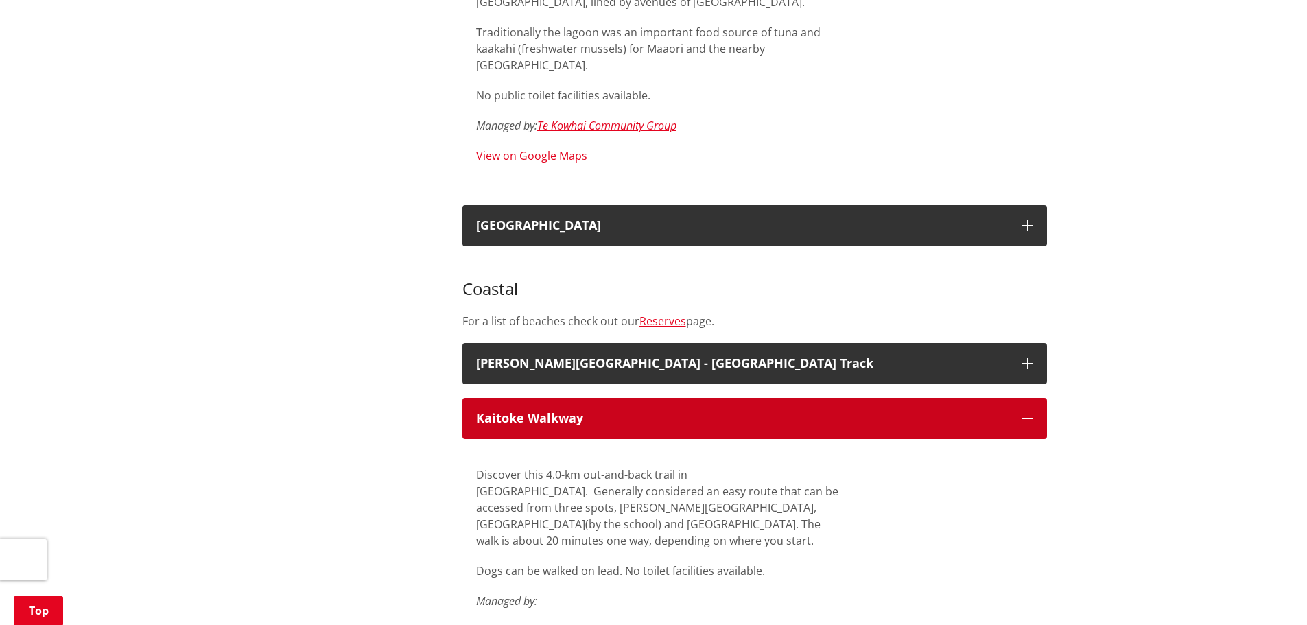
click at [748, 412] on div "Kaitoke Walkway" at bounding box center [742, 419] width 532 height 14
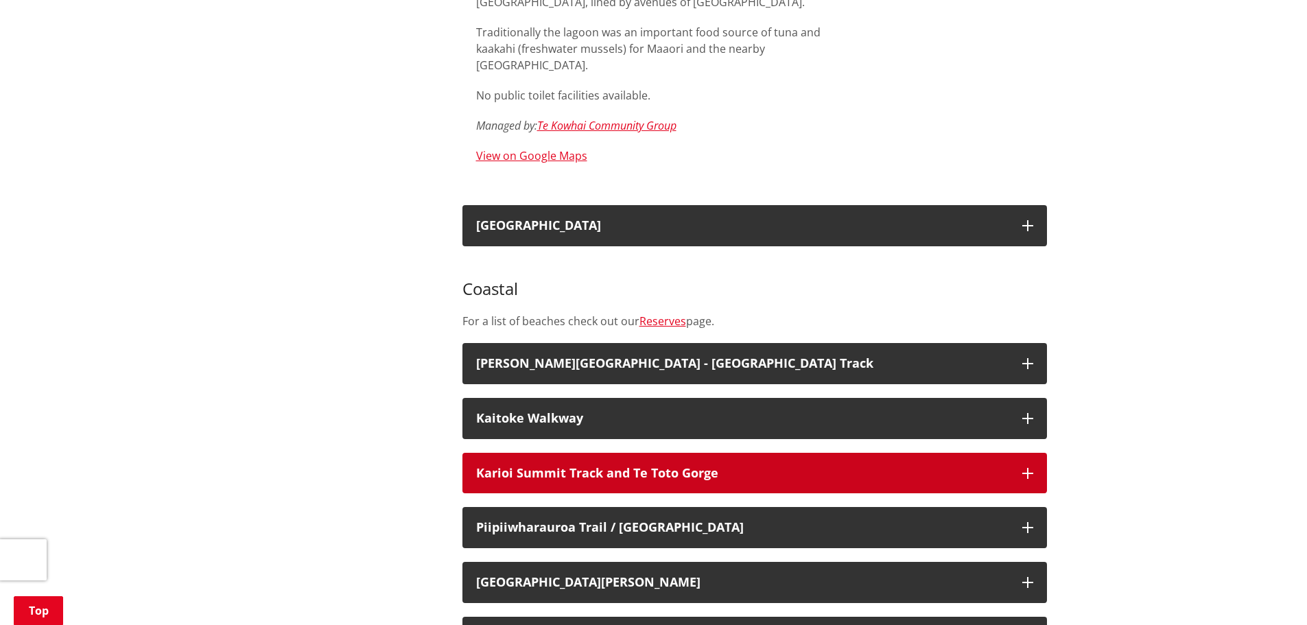
click at [736, 467] on h3 "Karioi Summit Track and Te Toto Gorge" at bounding box center [742, 474] width 532 height 14
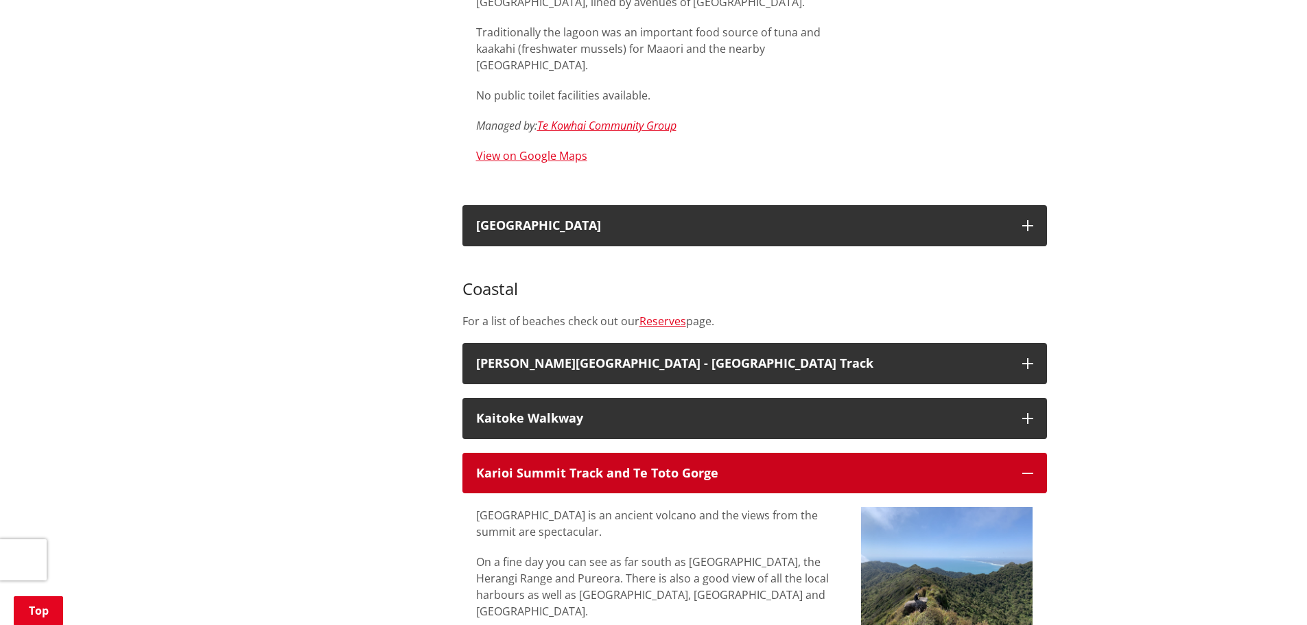
click at [736, 467] on h3 "Karioi Summit Track and Te Toto Gorge" at bounding box center [742, 474] width 532 height 14
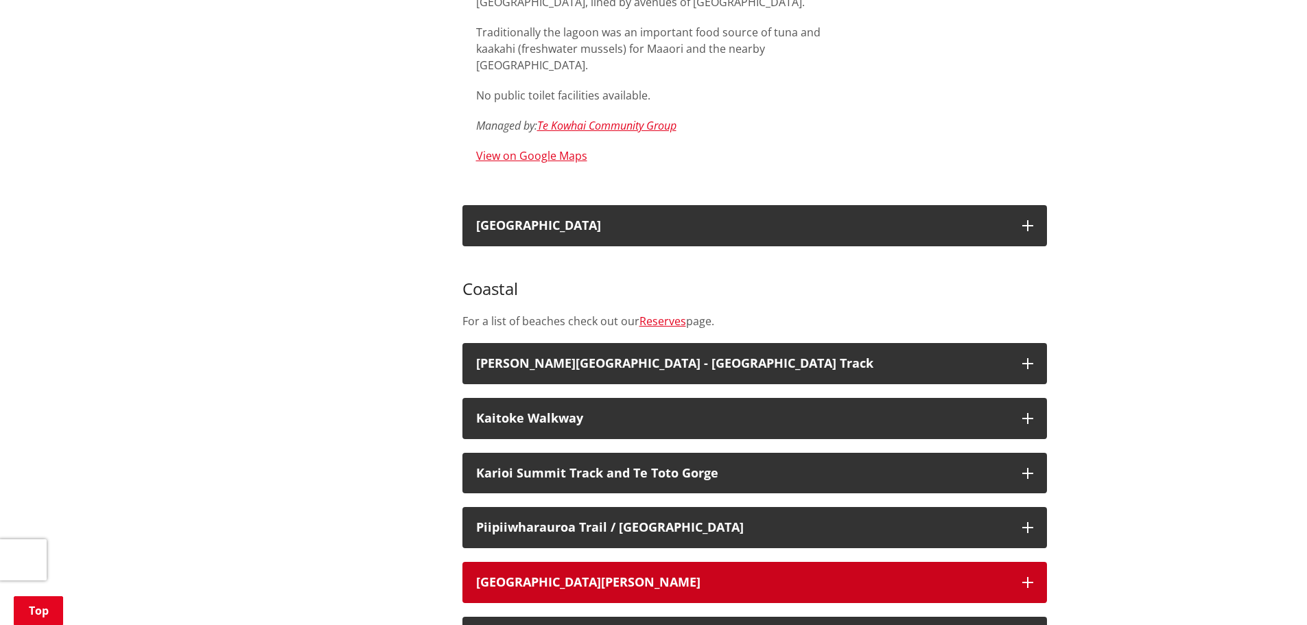
click at [608, 562] on button "[GEOGRAPHIC_DATA][PERSON_NAME]" at bounding box center [754, 582] width 585 height 41
click at [610, 562] on button "[GEOGRAPHIC_DATA][PERSON_NAME]" at bounding box center [754, 582] width 585 height 41
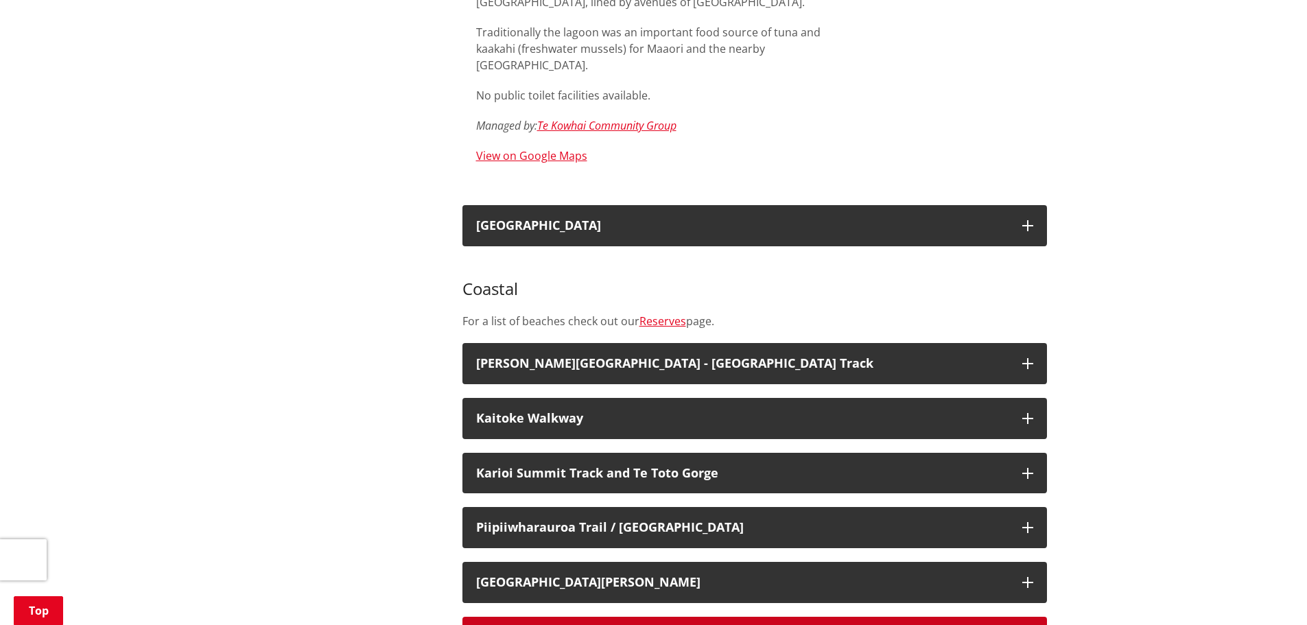
click at [597, 624] on h3 "Waireinga/Bridal [GEOGRAPHIC_DATA]" at bounding box center [742, 638] width 532 height 14
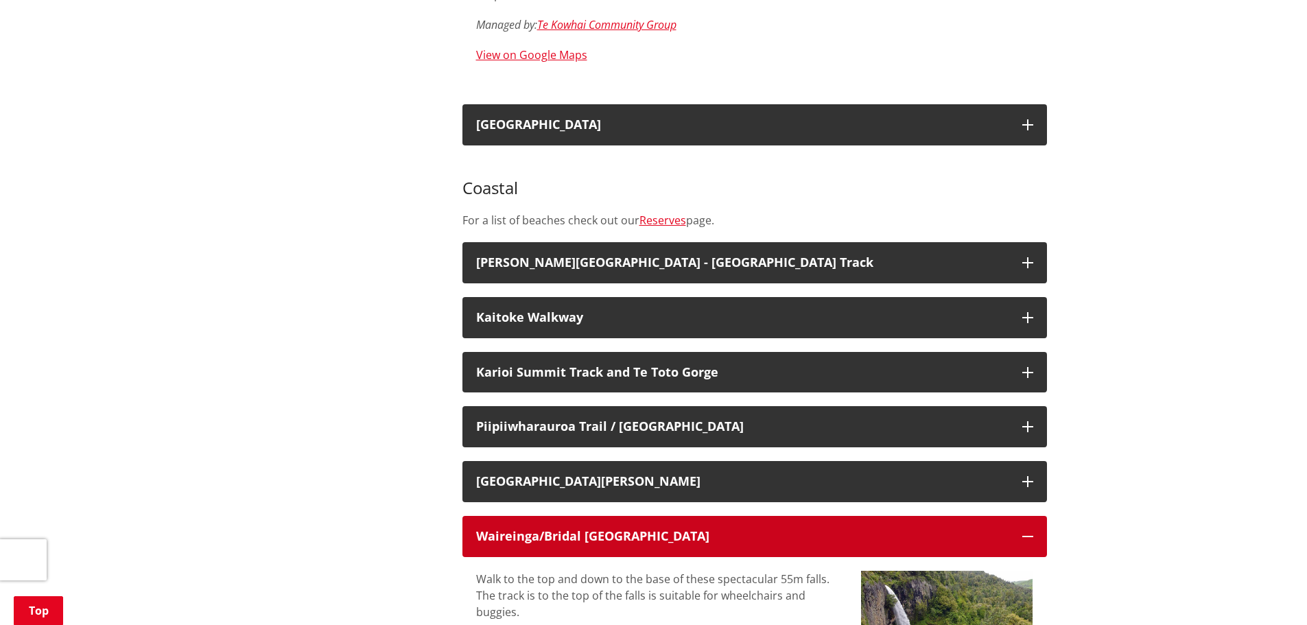
scroll to position [6861, 0]
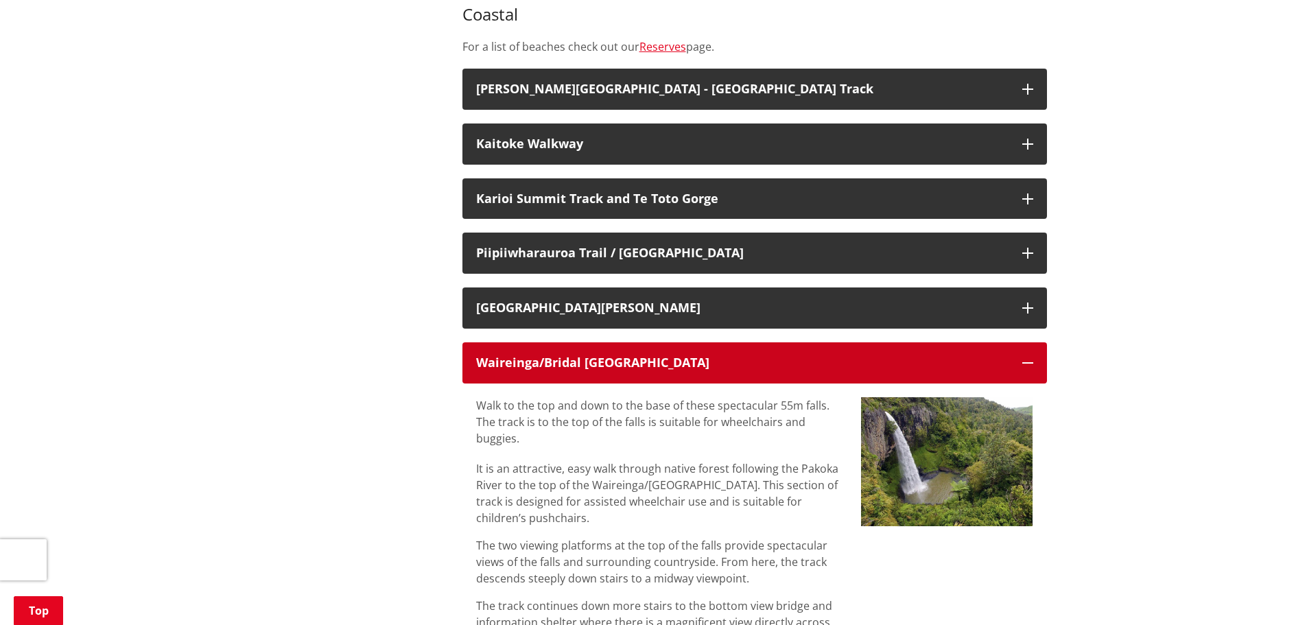
click at [594, 356] on h3 "Waireinga/Bridal [GEOGRAPHIC_DATA]" at bounding box center [742, 363] width 532 height 14
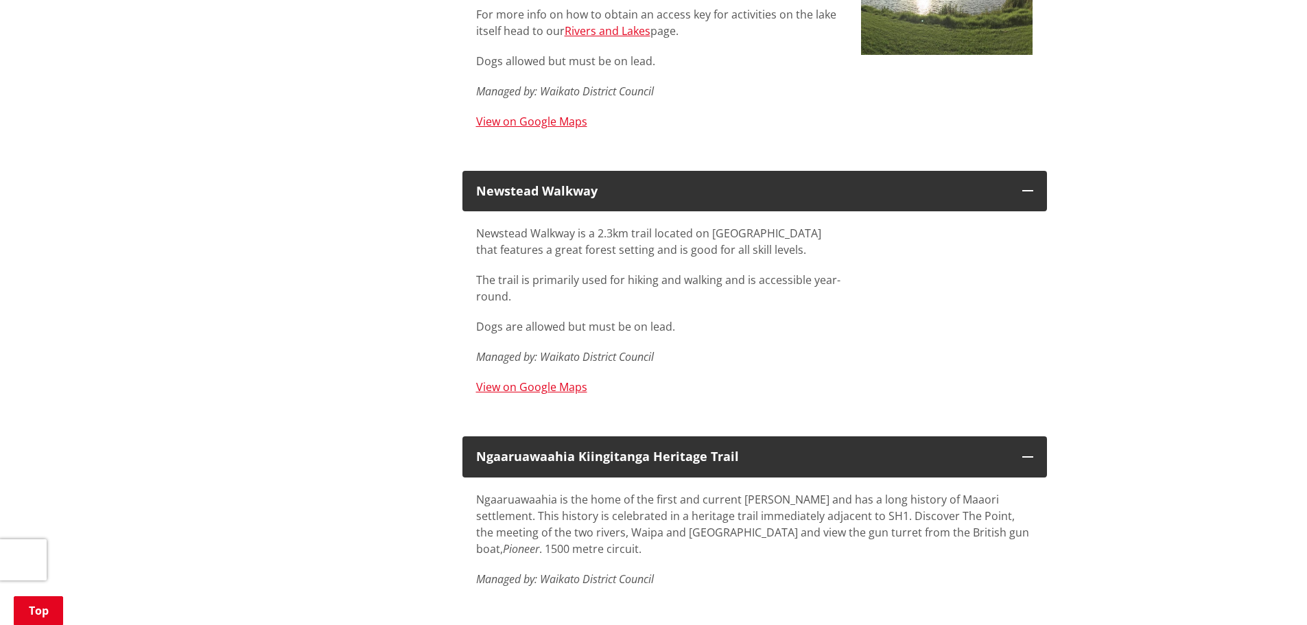
drag, startPoint x: 351, startPoint y: 281, endPoint x: 381, endPoint y: 48, distance: 235.1
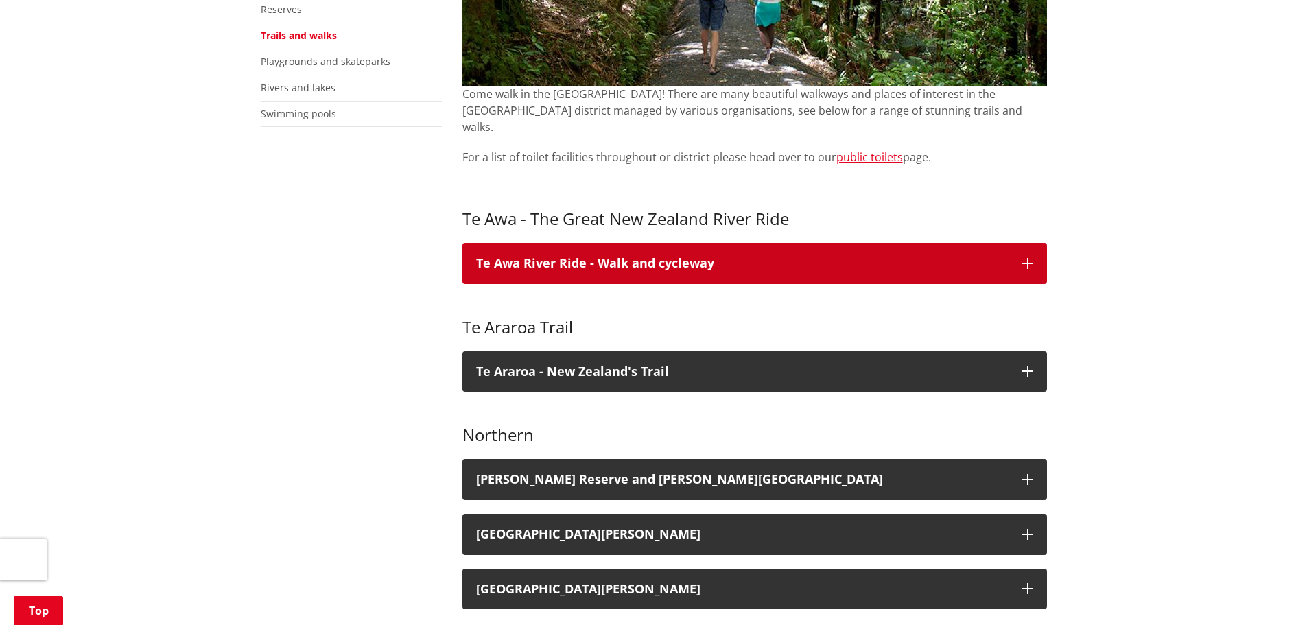
click at [619, 257] on h3 "Te Awa River Ride - Walk and cycleway" at bounding box center [742, 264] width 532 height 14
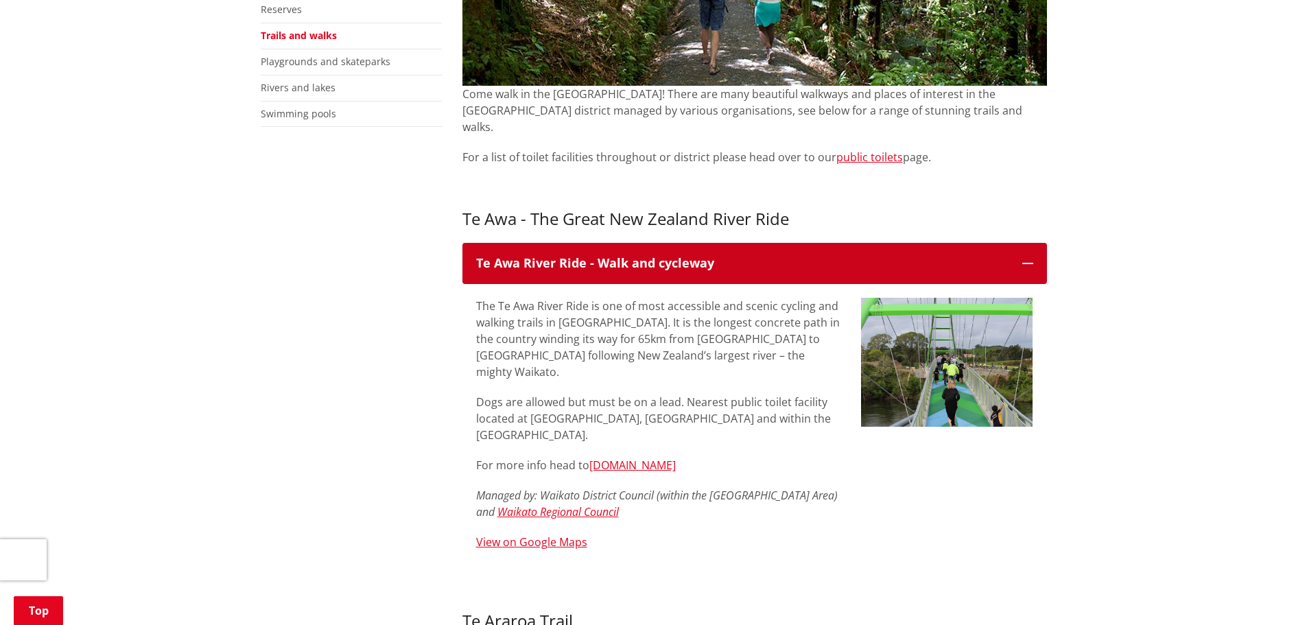
click at [619, 257] on h3 "Te Awa River Ride - Walk and cycleway" at bounding box center [742, 264] width 532 height 14
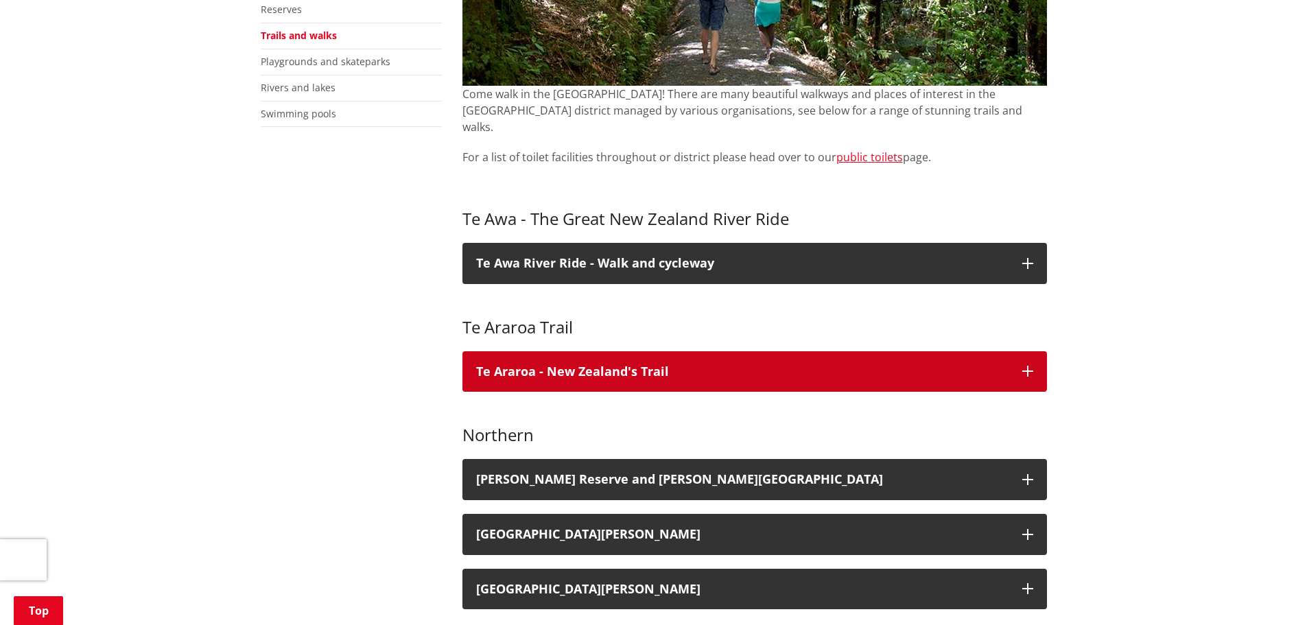
click at [604, 351] on button "Te Araroa - New Zealand's Trail" at bounding box center [754, 371] width 585 height 41
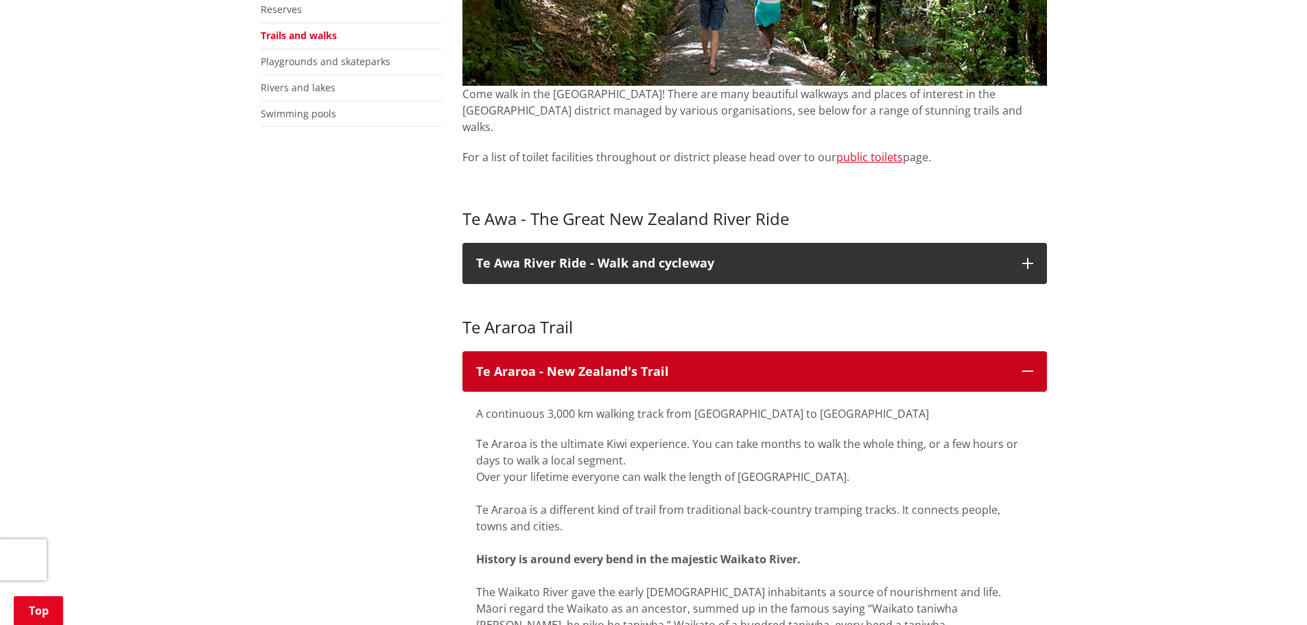
click at [608, 351] on button "Te Araroa - New Zealand's Trail" at bounding box center [754, 371] width 585 height 41
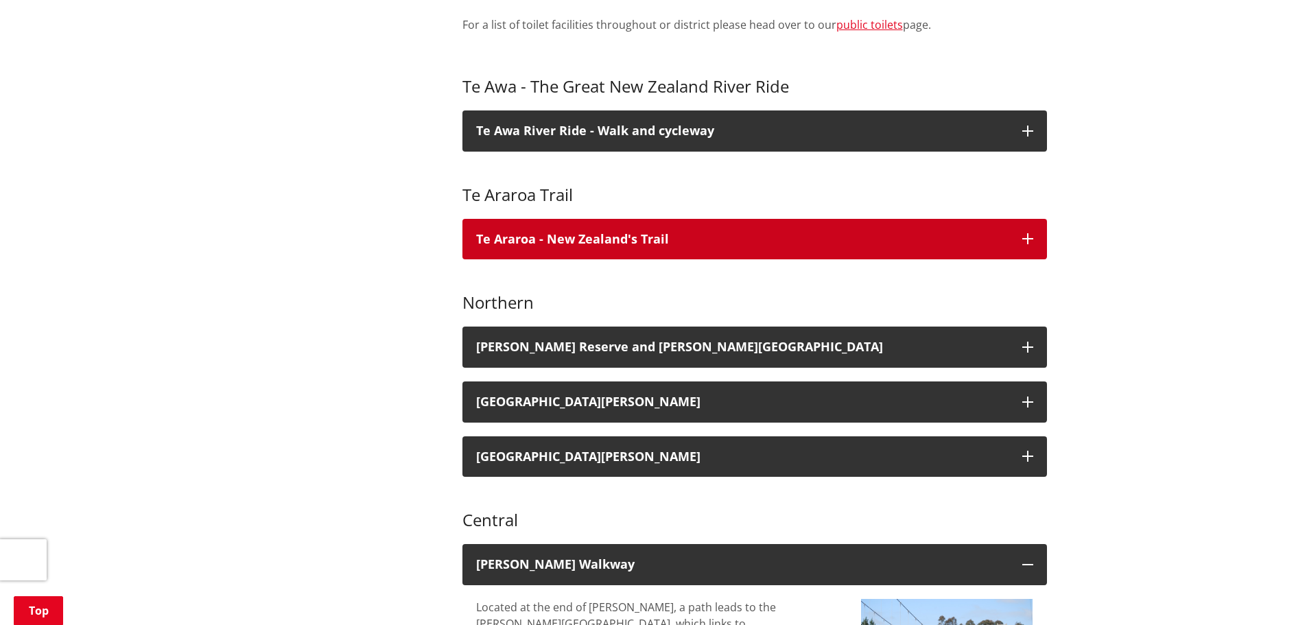
scroll to position [548, 0]
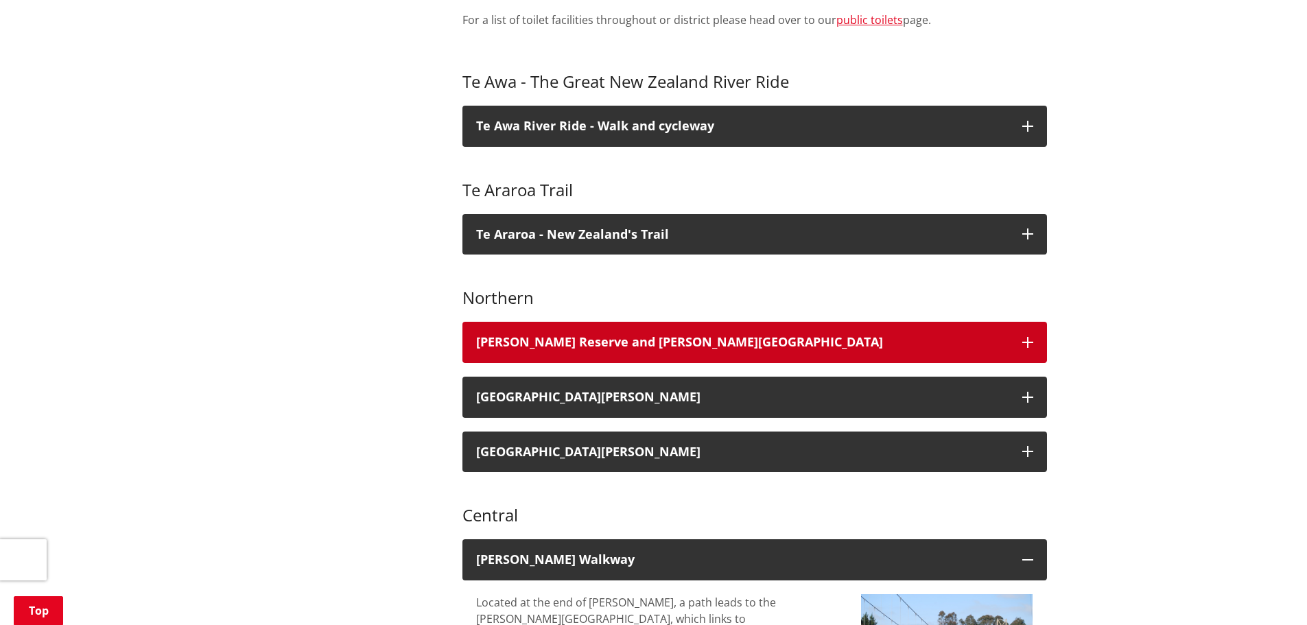
click at [613, 336] on h3 "[PERSON_NAME] Reserve and [PERSON_NAME][GEOGRAPHIC_DATA]" at bounding box center [742, 343] width 532 height 14
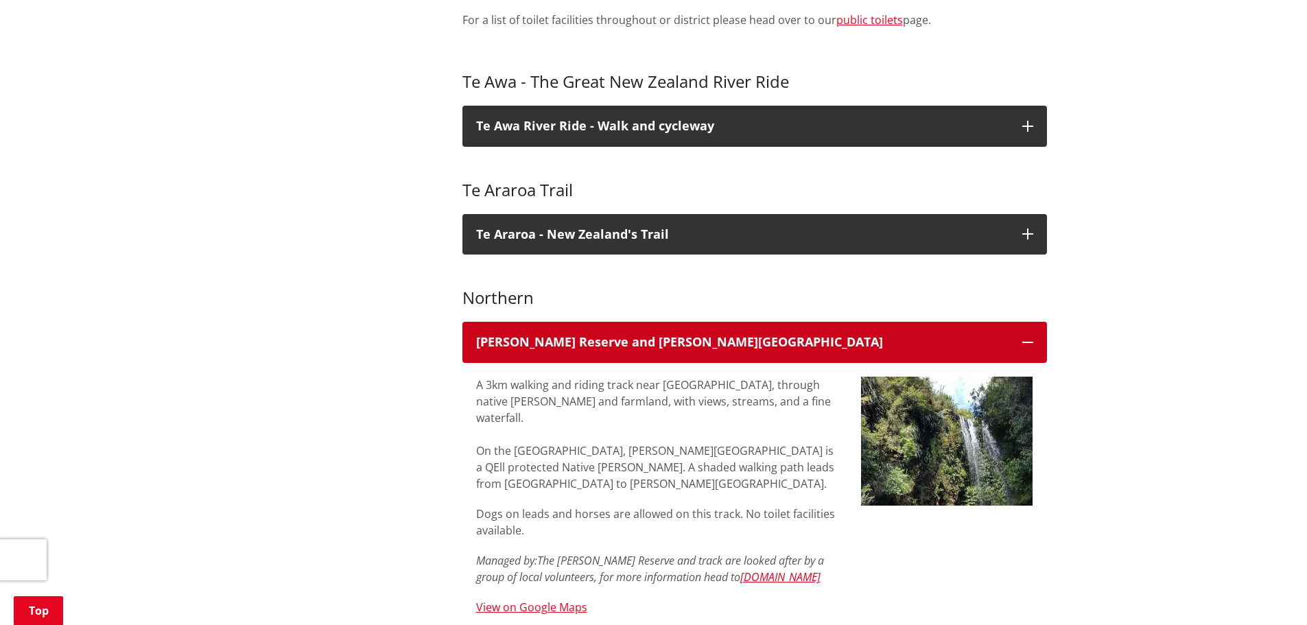
click at [616, 336] on h3 "[PERSON_NAME] Reserve and [PERSON_NAME][GEOGRAPHIC_DATA]" at bounding box center [742, 343] width 532 height 14
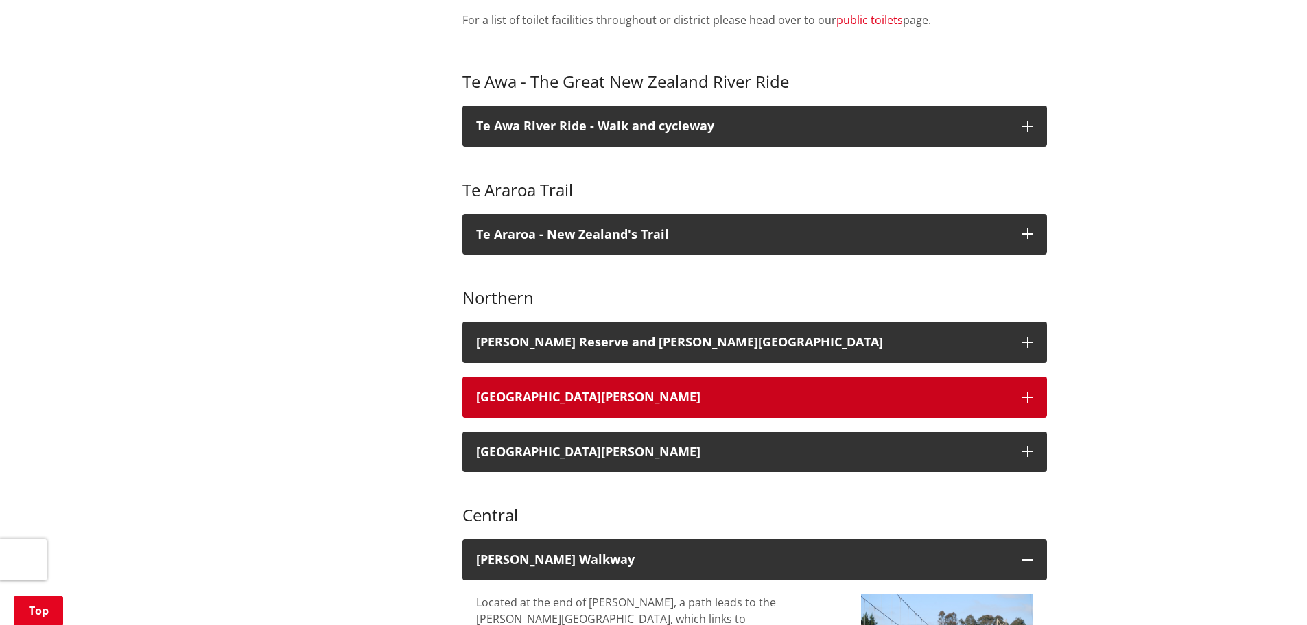
click at [618, 377] on button "[GEOGRAPHIC_DATA][PERSON_NAME]" at bounding box center [754, 397] width 585 height 41
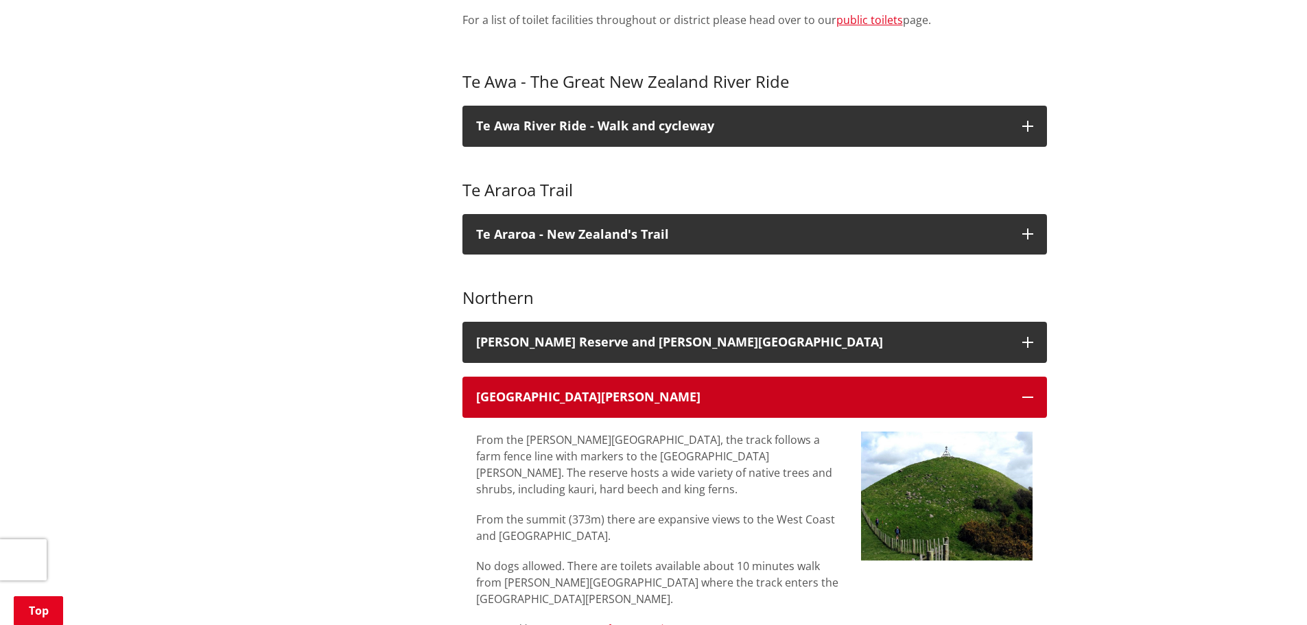
click at [618, 390] on h3 "[GEOGRAPHIC_DATA][PERSON_NAME]" at bounding box center [742, 397] width 532 height 14
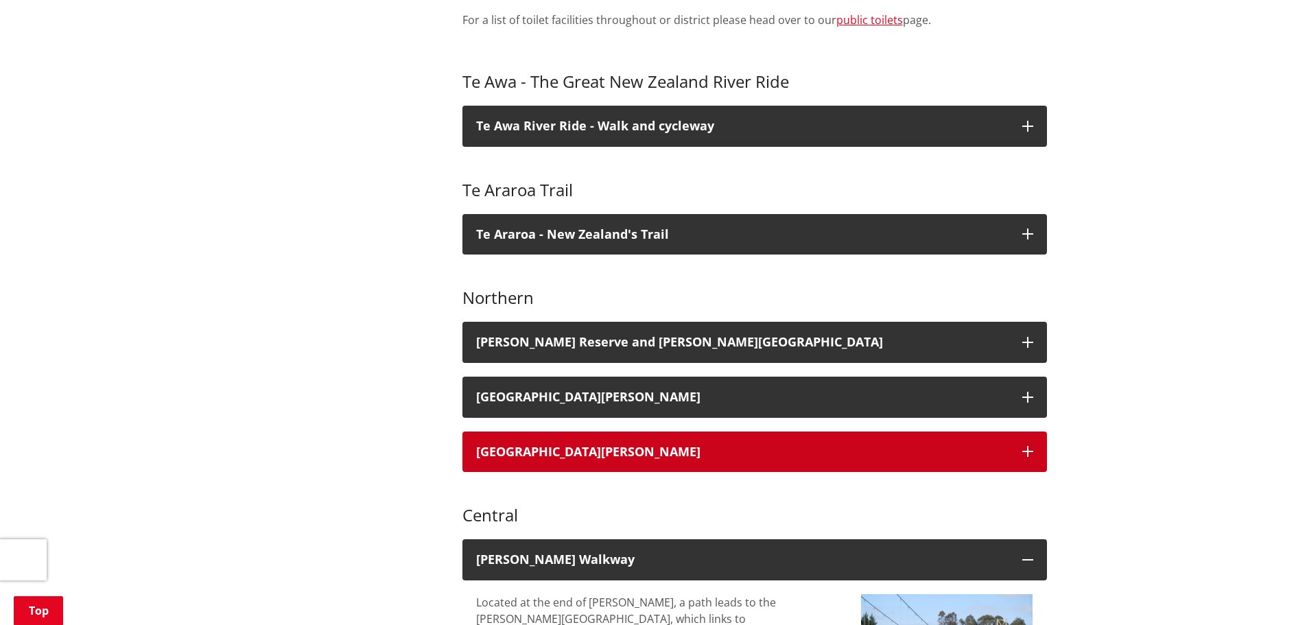
click at [634, 445] on div "[GEOGRAPHIC_DATA][PERSON_NAME]" at bounding box center [742, 452] width 532 height 14
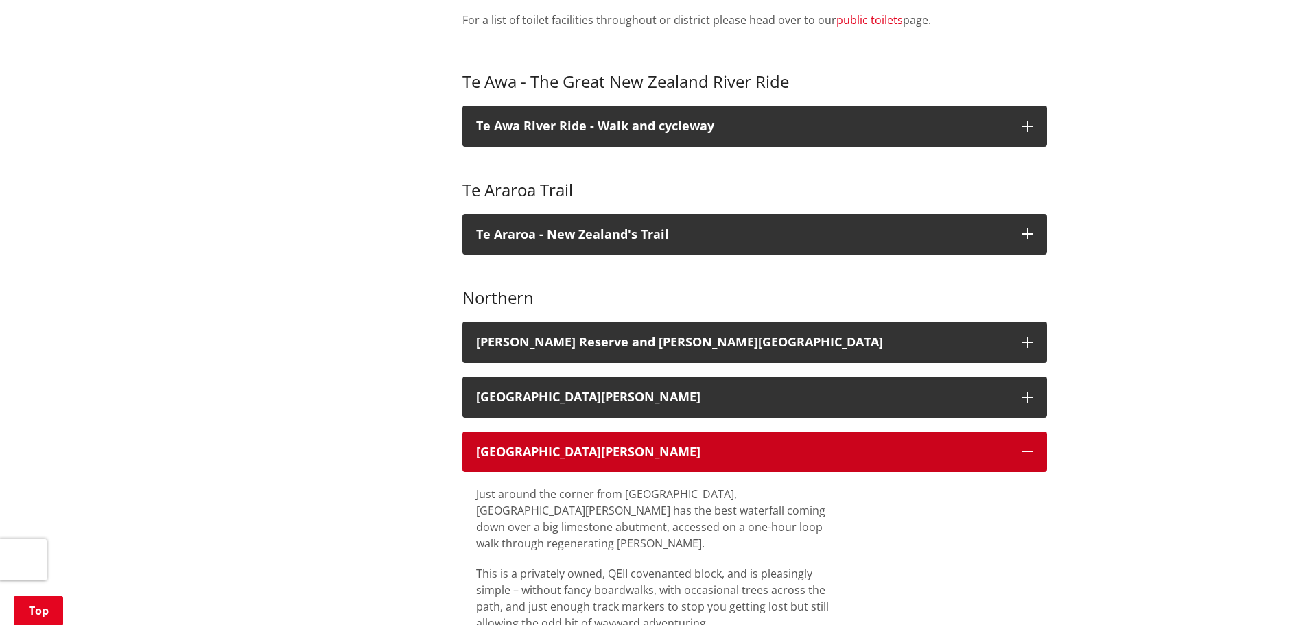
click at [642, 445] on div "[GEOGRAPHIC_DATA][PERSON_NAME]" at bounding box center [742, 452] width 532 height 14
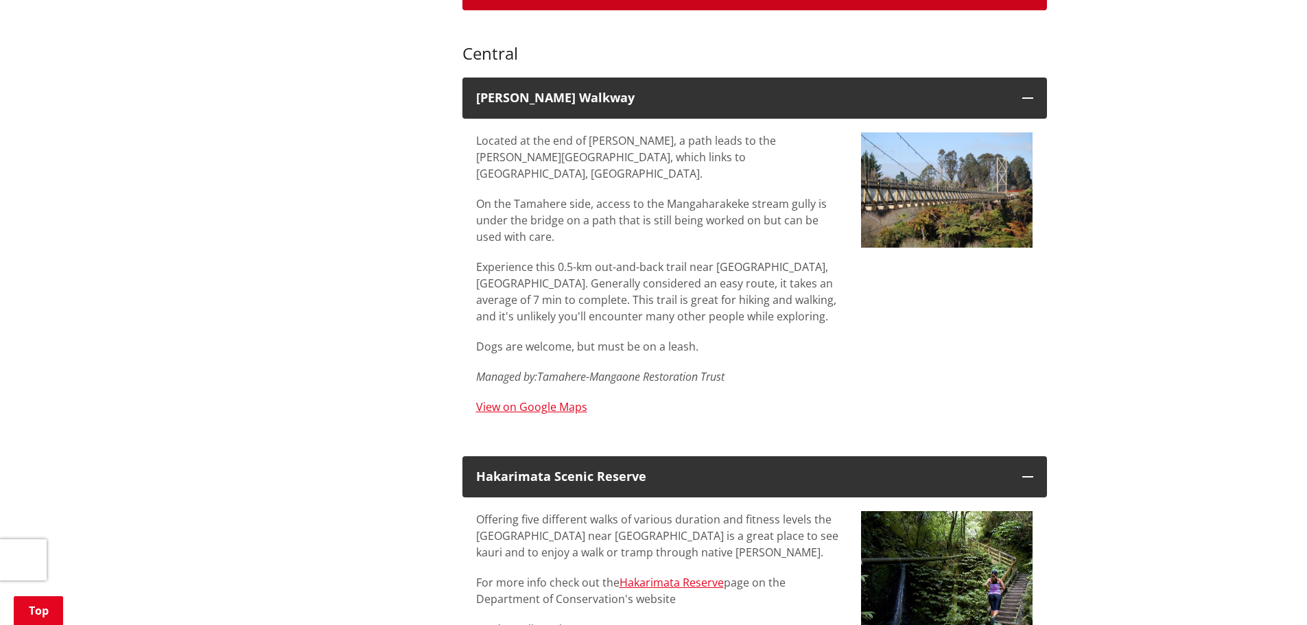
scroll to position [1028, 0]
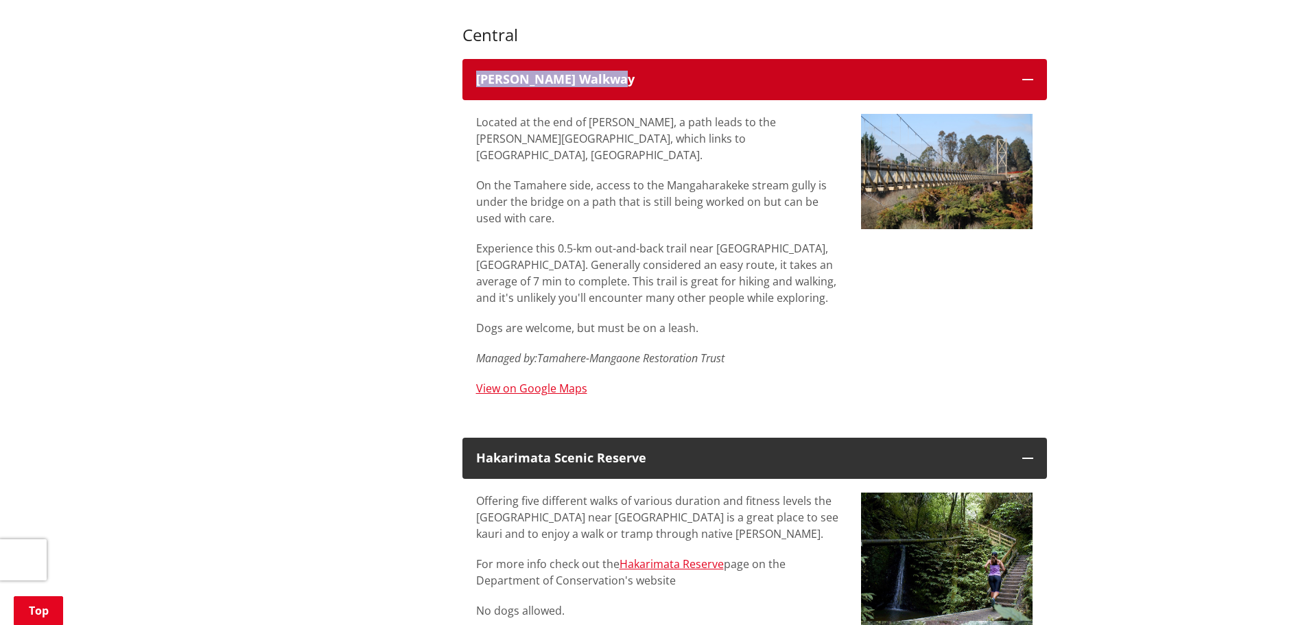
drag, startPoint x: 441, startPoint y: 51, endPoint x: 609, endPoint y: 53, distance: 168.1
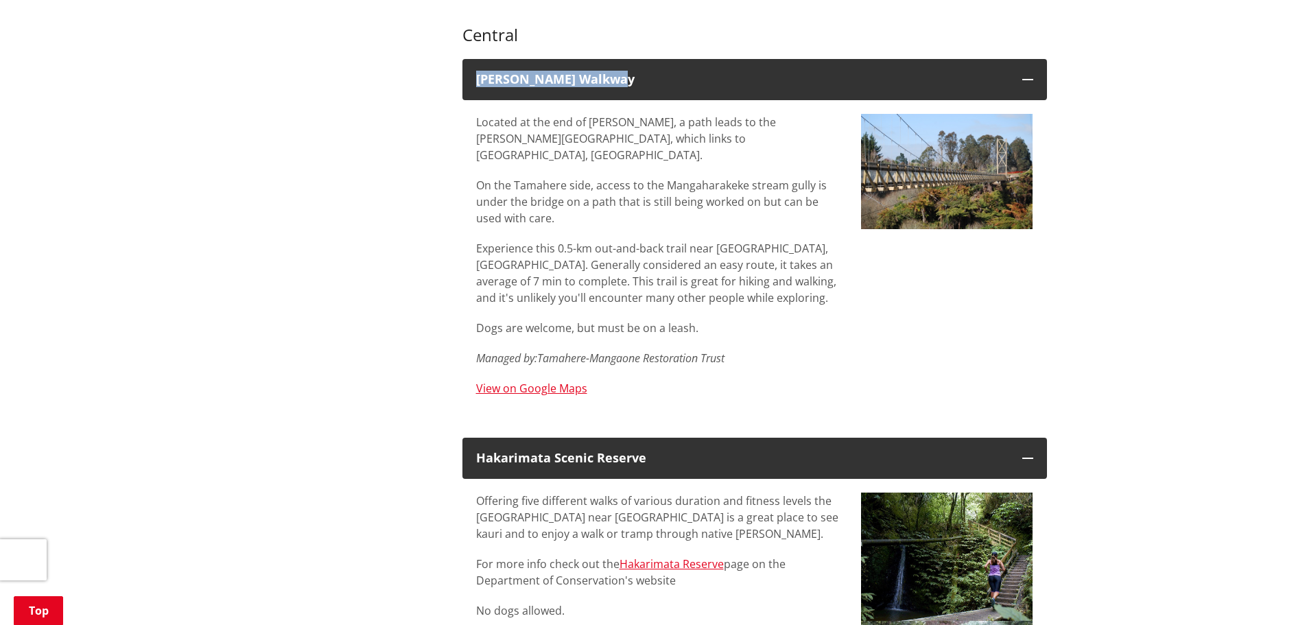
copy div "[PERSON_NAME] Walkway"
